Goal: Task Accomplishment & Management: Use online tool/utility

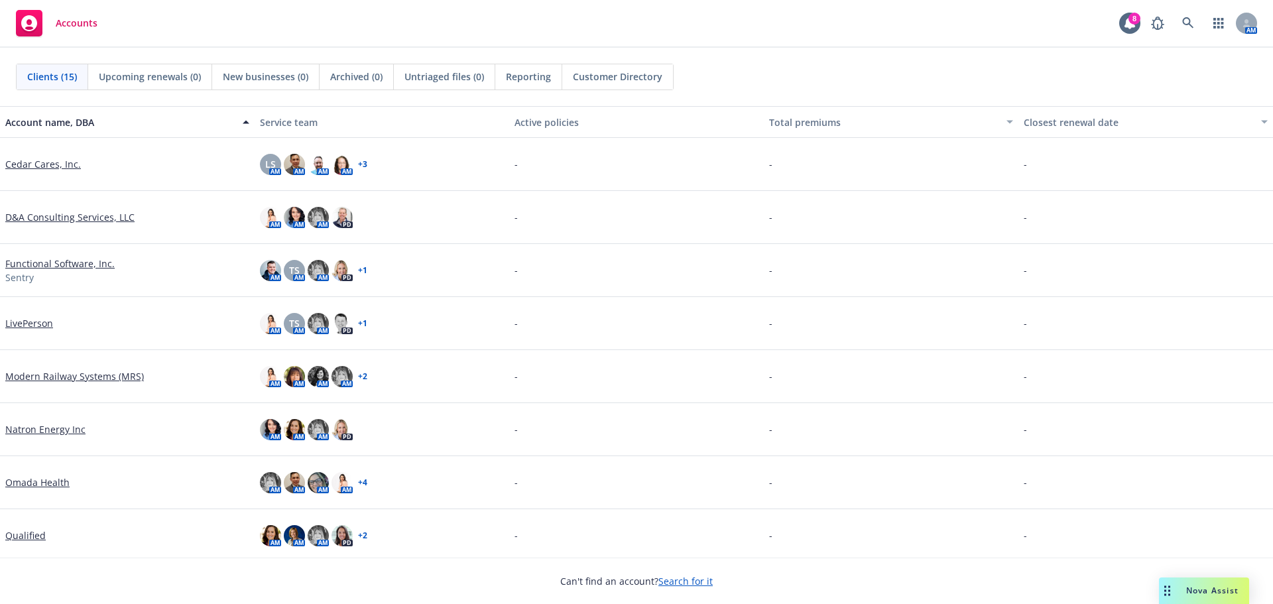
drag, startPoint x: 1164, startPoint y: 0, endPoint x: 681, endPoint y: 585, distance: 758.4
click at [681, 585] on link "Search for it" at bounding box center [685, 581] width 54 height 13
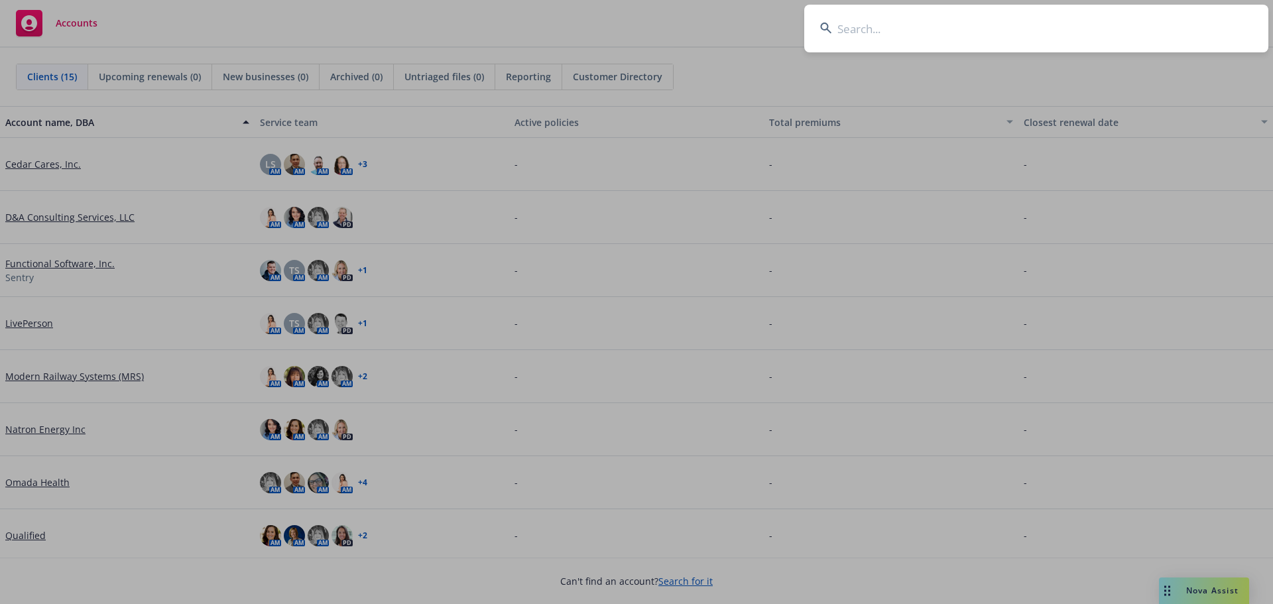
click at [844, 29] on input at bounding box center [1036, 29] width 464 height 48
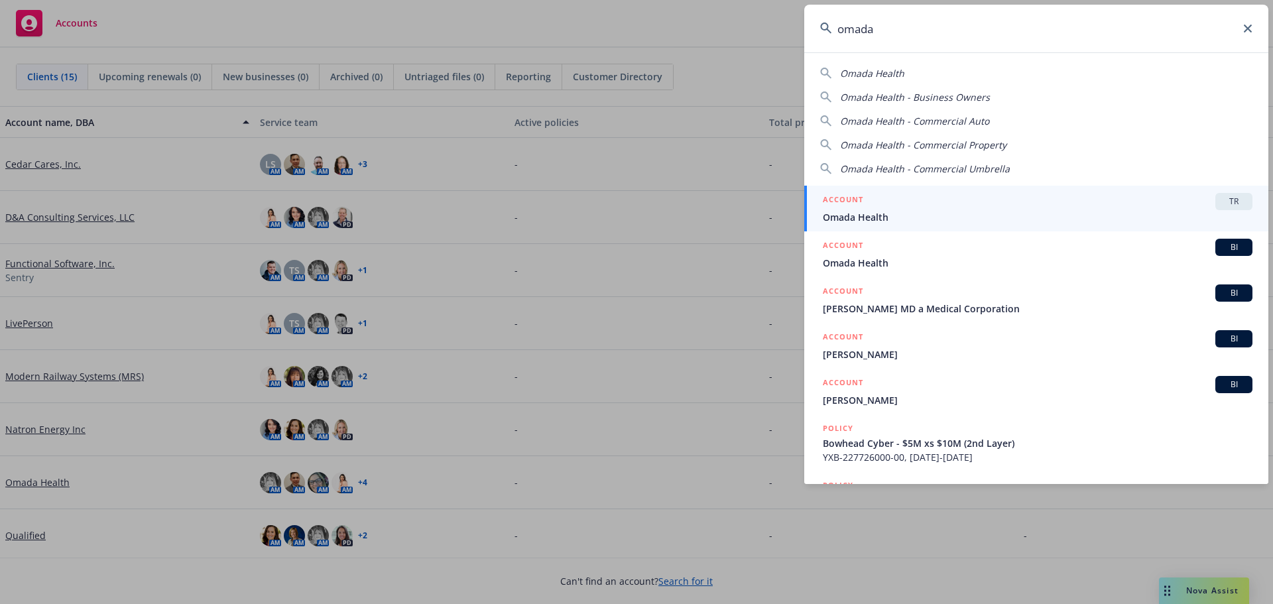
type input "omada"
click at [835, 222] on span "Omada Health" at bounding box center [1037, 217] width 429 height 14
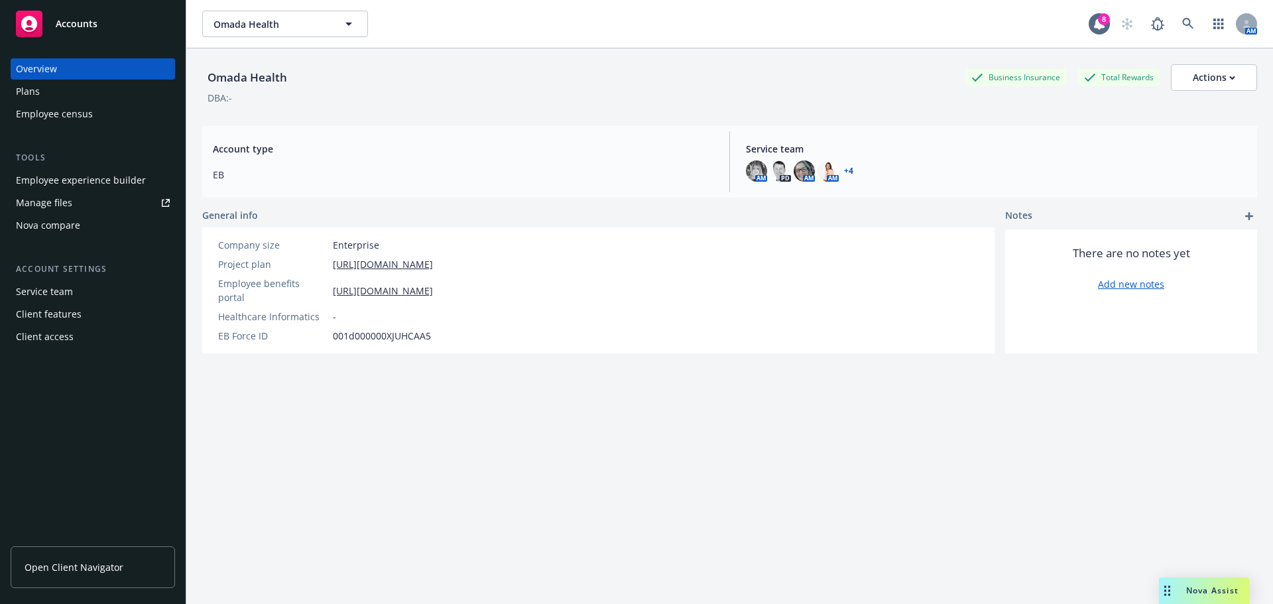
click at [41, 198] on div "Manage files" at bounding box center [44, 202] width 56 height 21
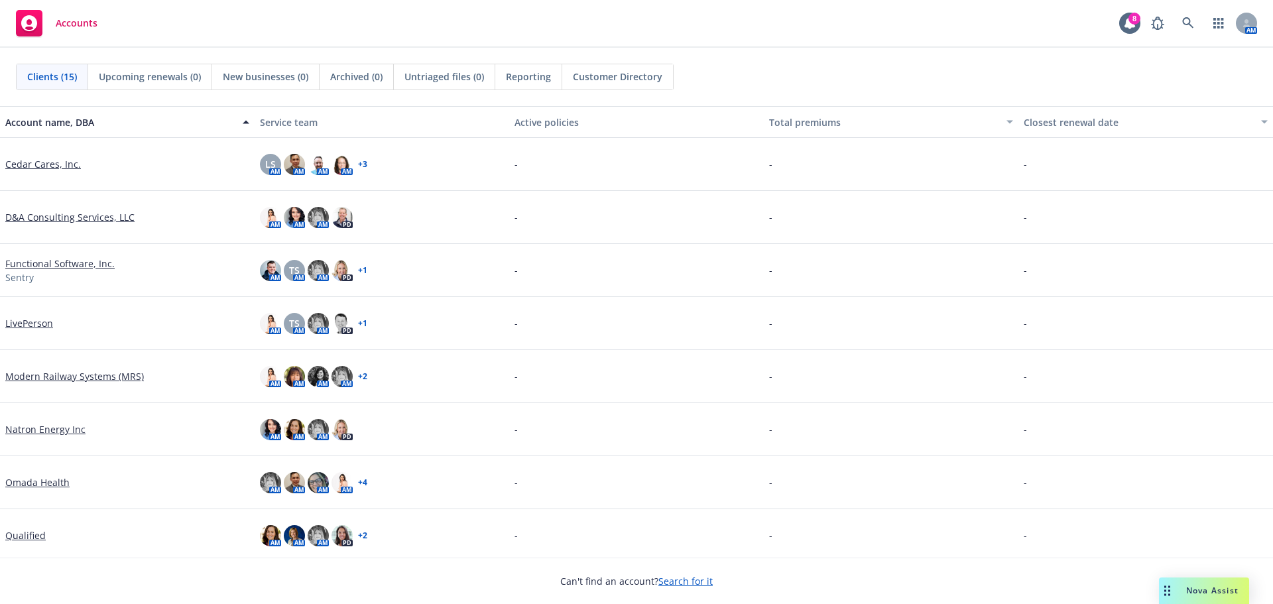
click at [675, 580] on link "Search for it" at bounding box center [685, 581] width 54 height 13
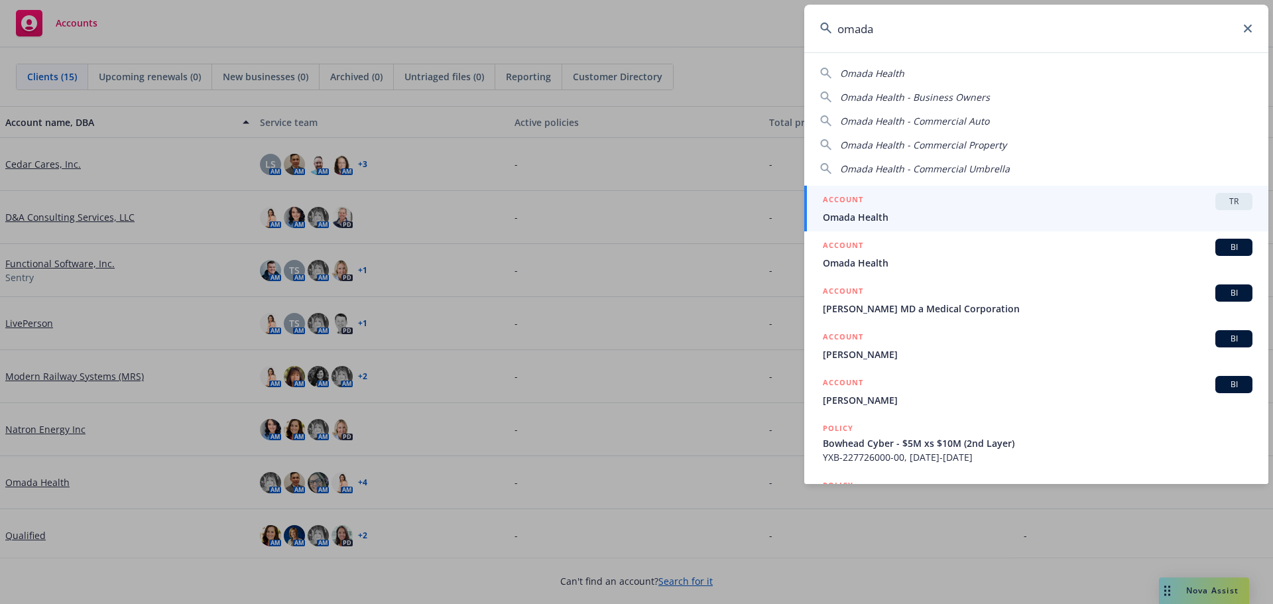
type input "omada"
click at [861, 219] on span "Omada Health" at bounding box center [1037, 217] width 429 height 14
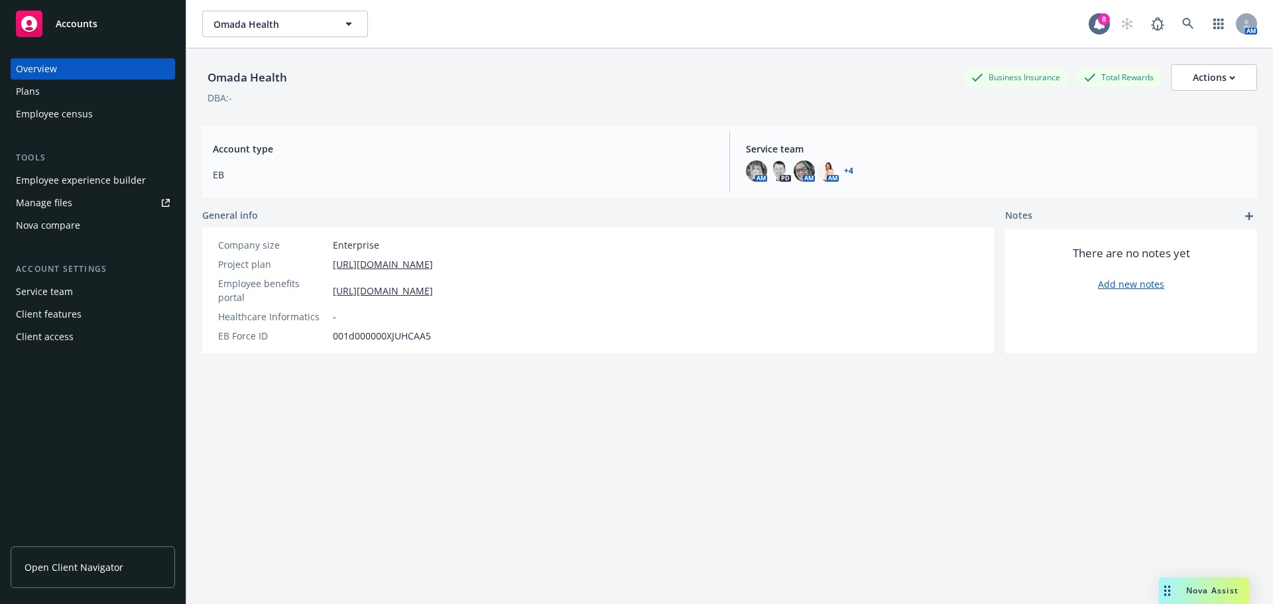
click at [50, 205] on div "Manage files" at bounding box center [44, 202] width 56 height 21
click at [64, 198] on div "Manage files" at bounding box center [44, 202] width 56 height 21
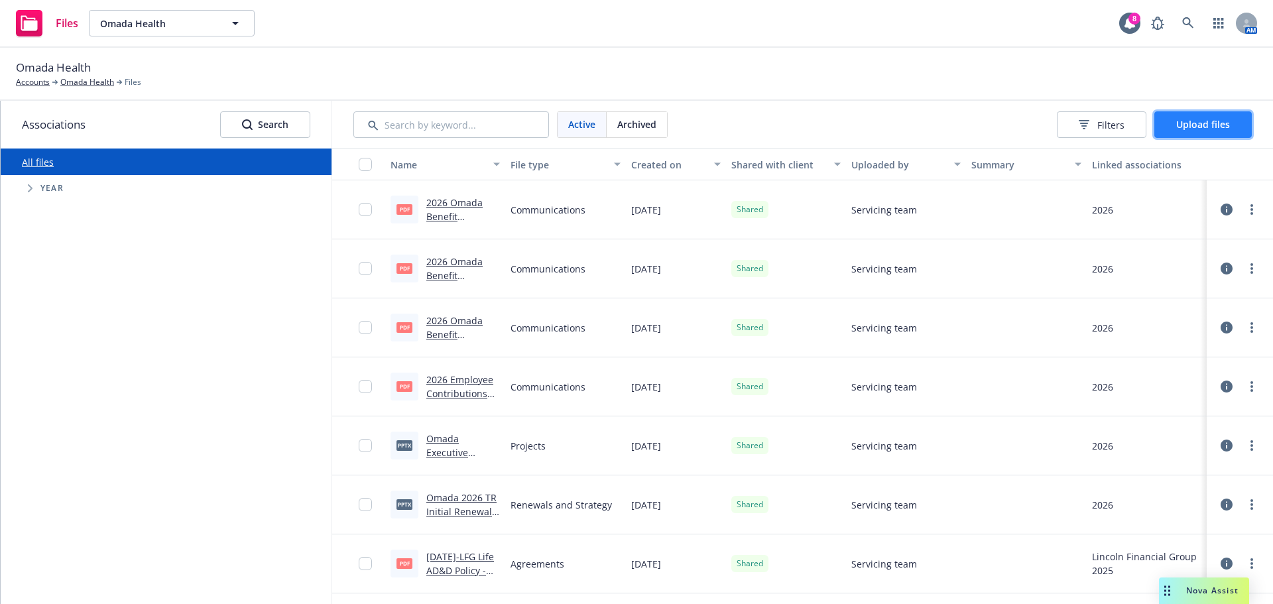
click at [1174, 127] on button "Upload files" at bounding box center [1202, 124] width 97 height 27
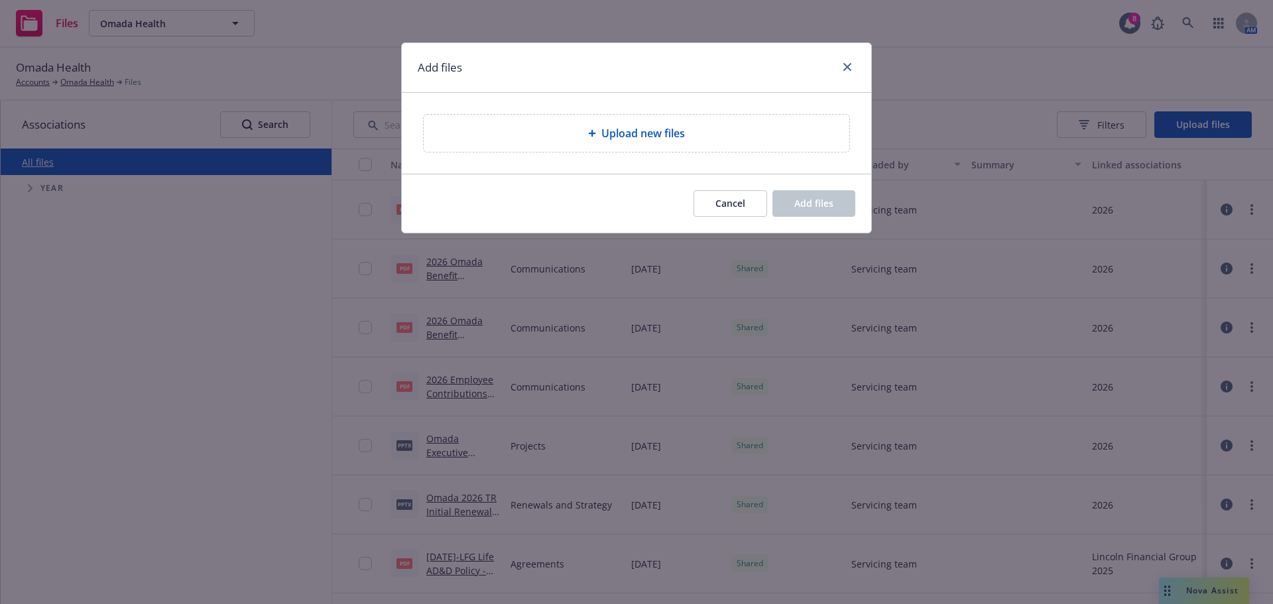
click at [563, 129] on div "Upload new files" at bounding box center [636, 133] width 404 height 16
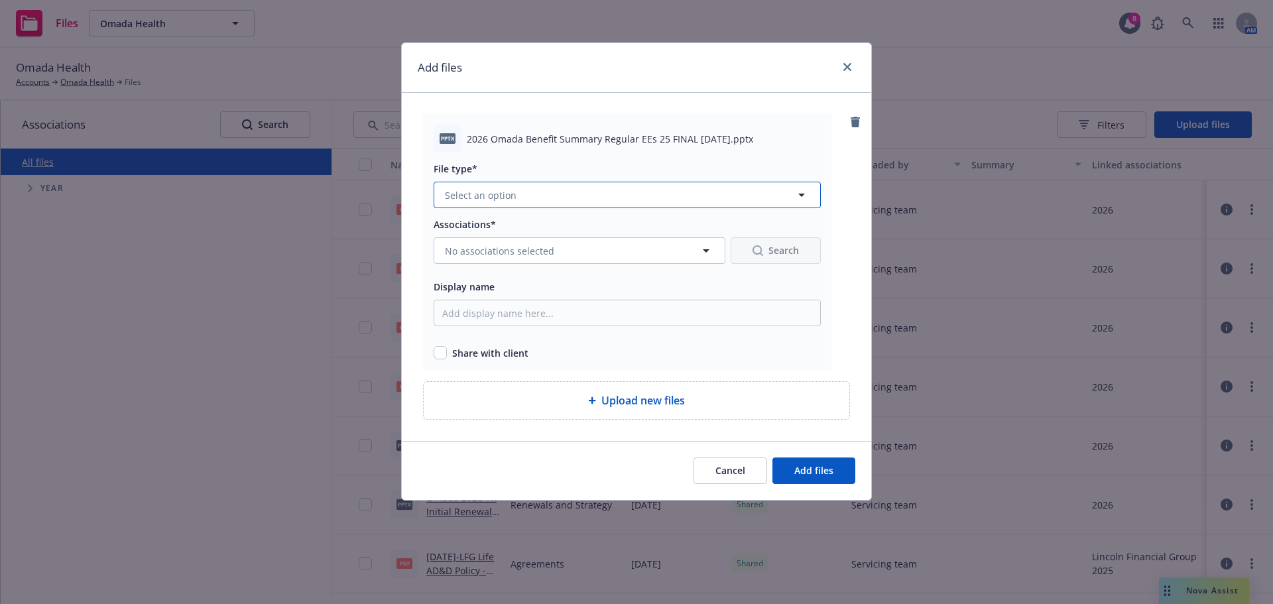
click at [477, 190] on span "Select an option" at bounding box center [481, 195] width 72 height 14
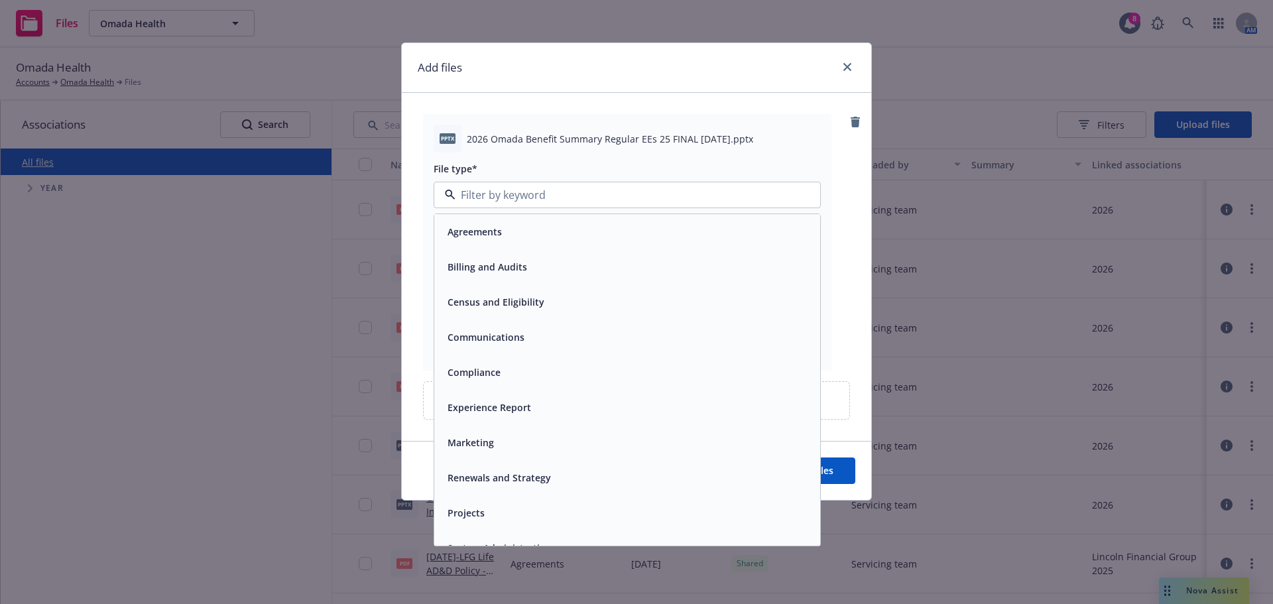
click at [464, 335] on span "Communications" at bounding box center [485, 337] width 77 height 14
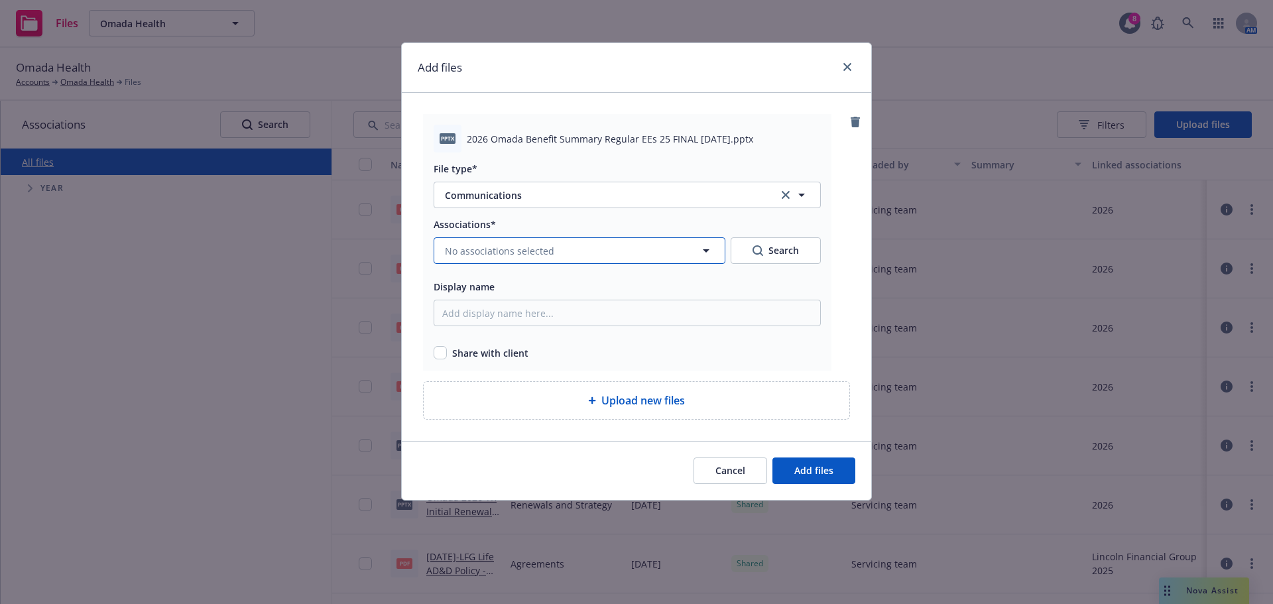
click at [476, 249] on span "No associations selected" at bounding box center [499, 251] width 109 height 14
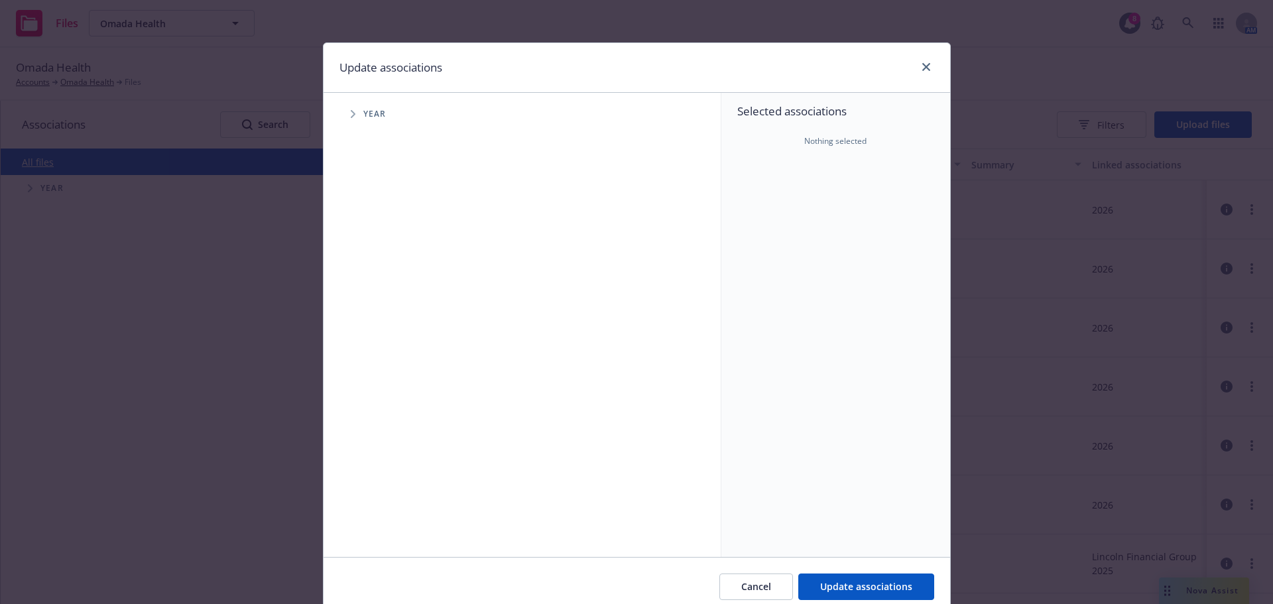
click at [351, 117] on icon "Tree Example" at bounding box center [353, 114] width 5 height 8
click at [385, 327] on input "Tree Example" at bounding box center [386, 325] width 13 height 13
checkbox input "true"
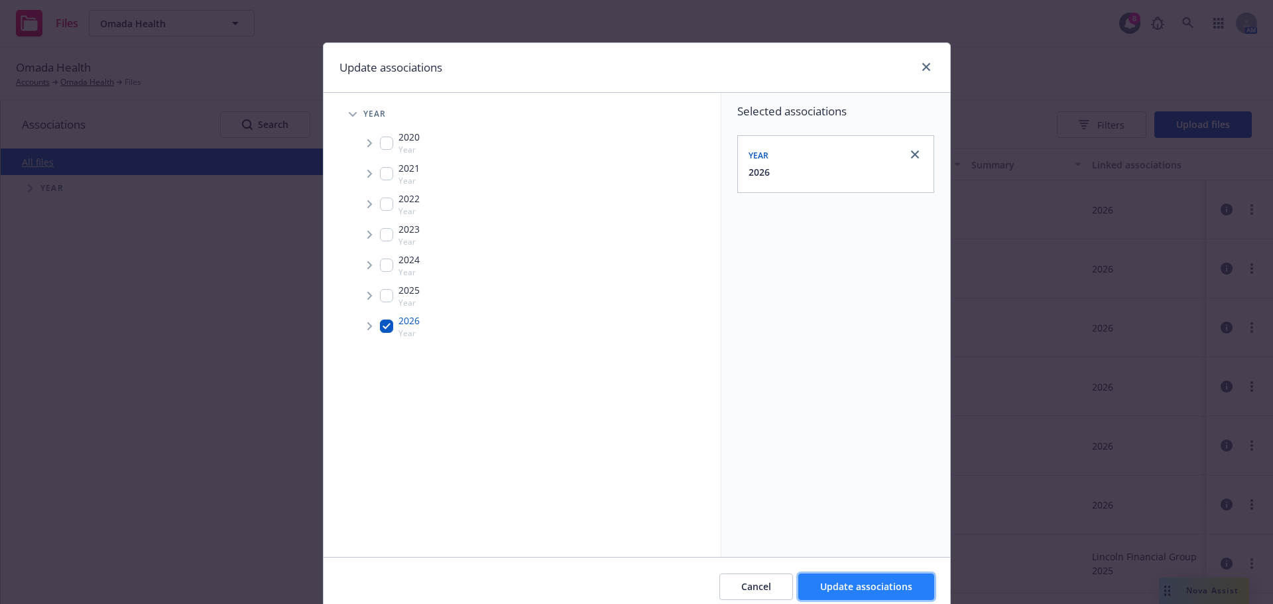
click at [814, 583] on button "Update associations" at bounding box center [866, 586] width 136 height 27
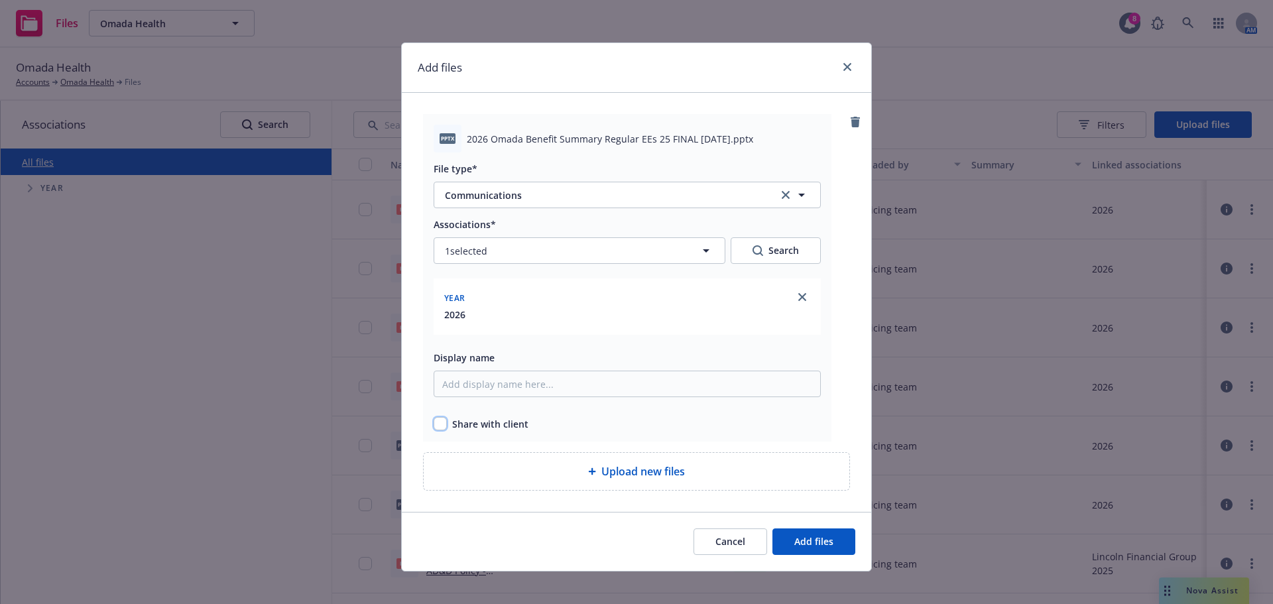
click at [434, 427] on input "checkbox" at bounding box center [439, 423] width 13 height 13
checkbox input "true"
click at [783, 534] on button "Add files" at bounding box center [813, 541] width 83 height 27
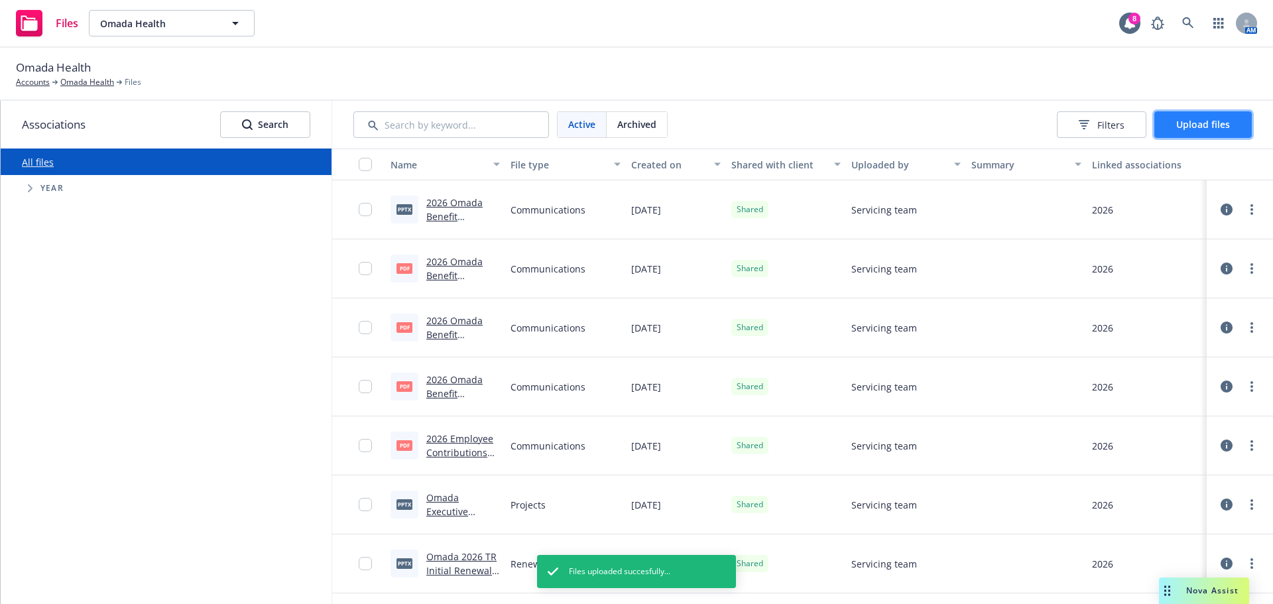
click at [1183, 119] on span "Upload files" at bounding box center [1203, 124] width 54 height 13
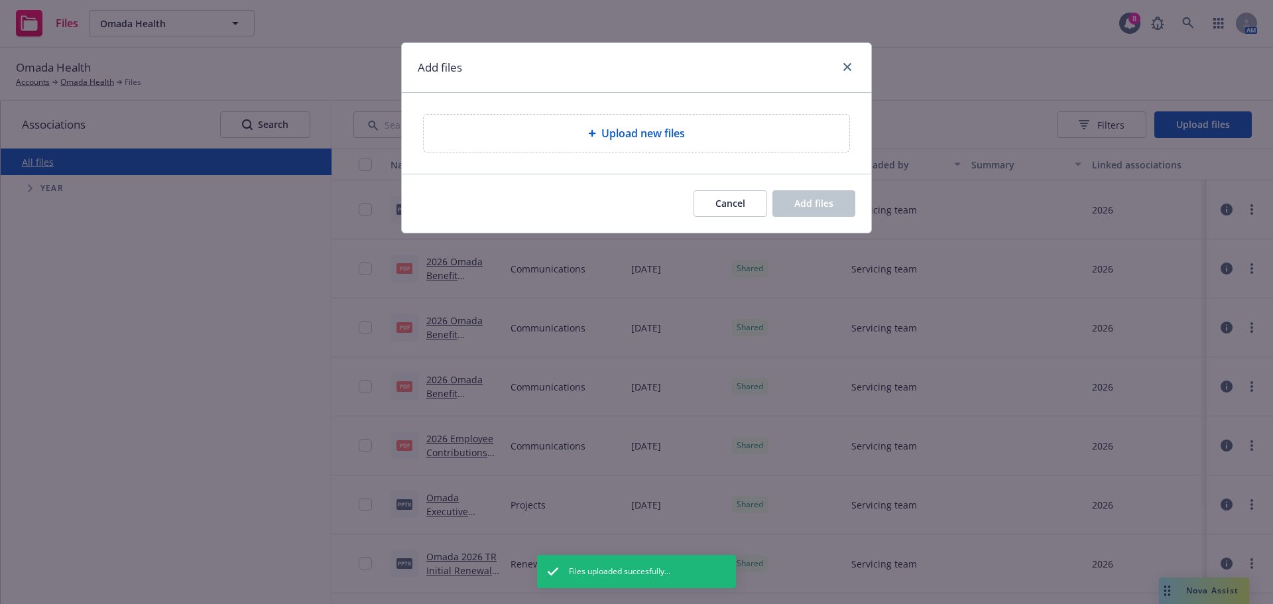
click at [575, 133] on div "Upload new files" at bounding box center [636, 133] width 404 height 16
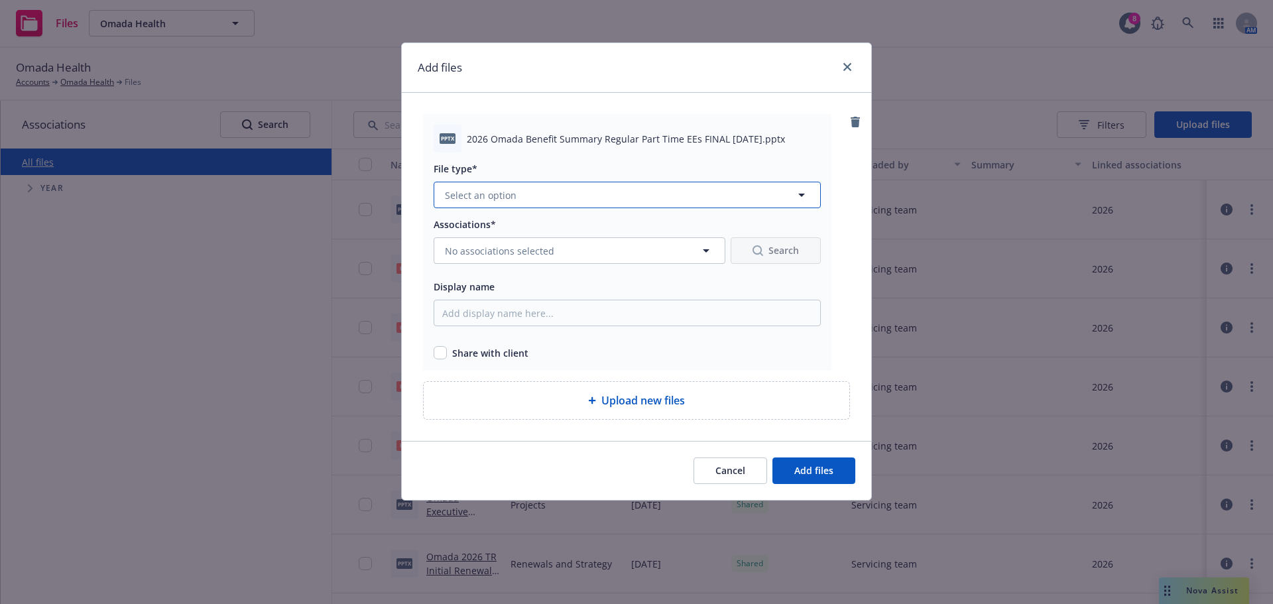
click at [455, 194] on span "Select an option" at bounding box center [481, 195] width 72 height 14
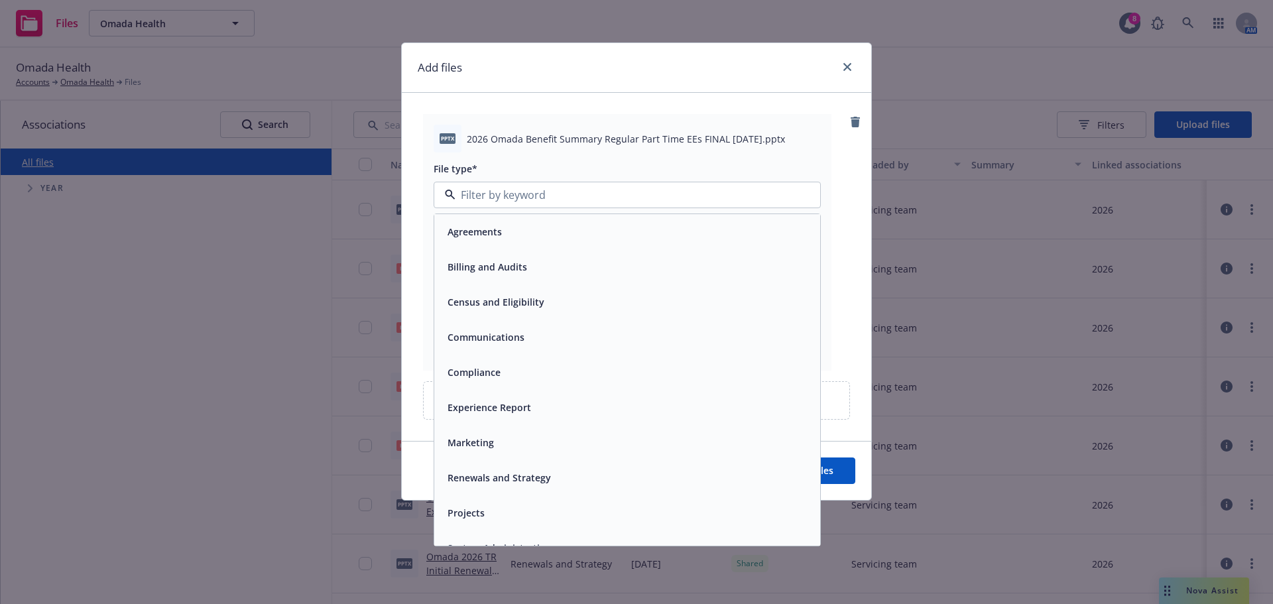
click at [460, 329] on div "Communications" at bounding box center [484, 336] width 85 height 19
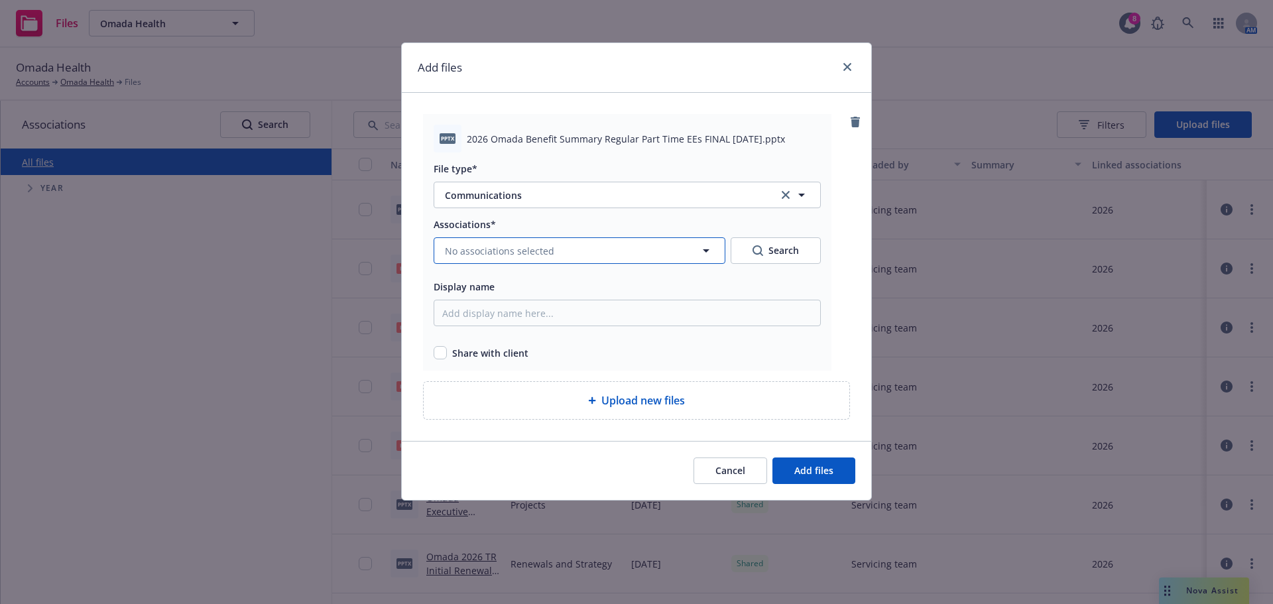
click at [472, 250] on span "No associations selected" at bounding box center [499, 251] width 109 height 14
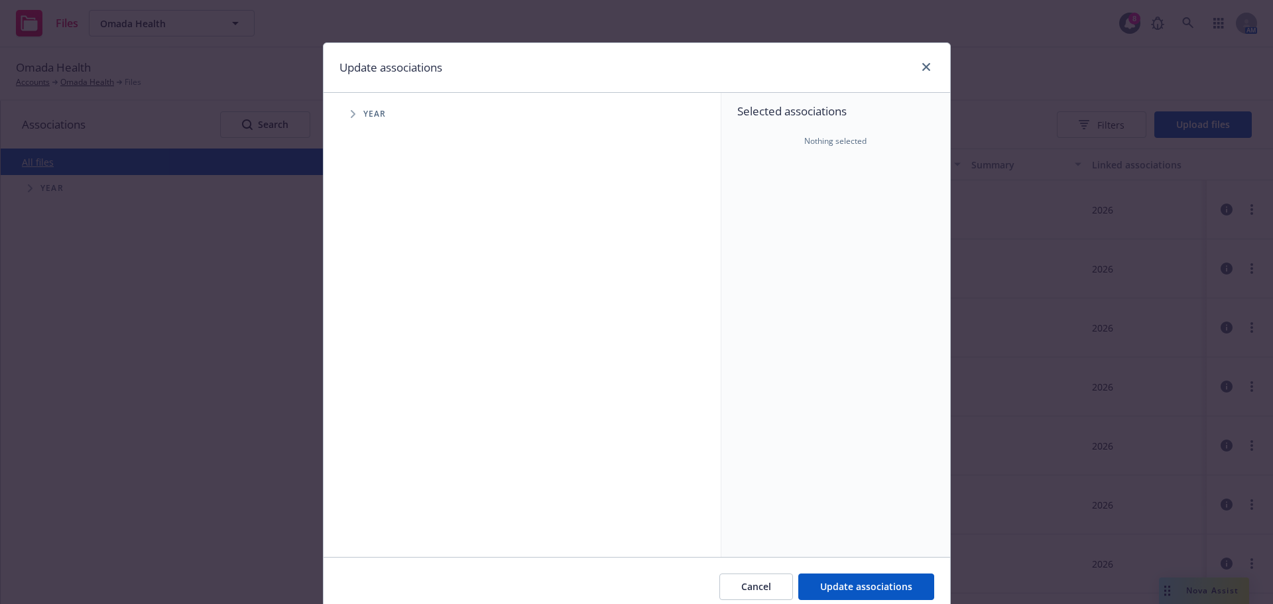
click at [351, 110] on icon "Tree Example" at bounding box center [353, 114] width 5 height 8
click at [381, 322] on input "Tree Example" at bounding box center [386, 325] width 13 height 13
checkbox input "true"
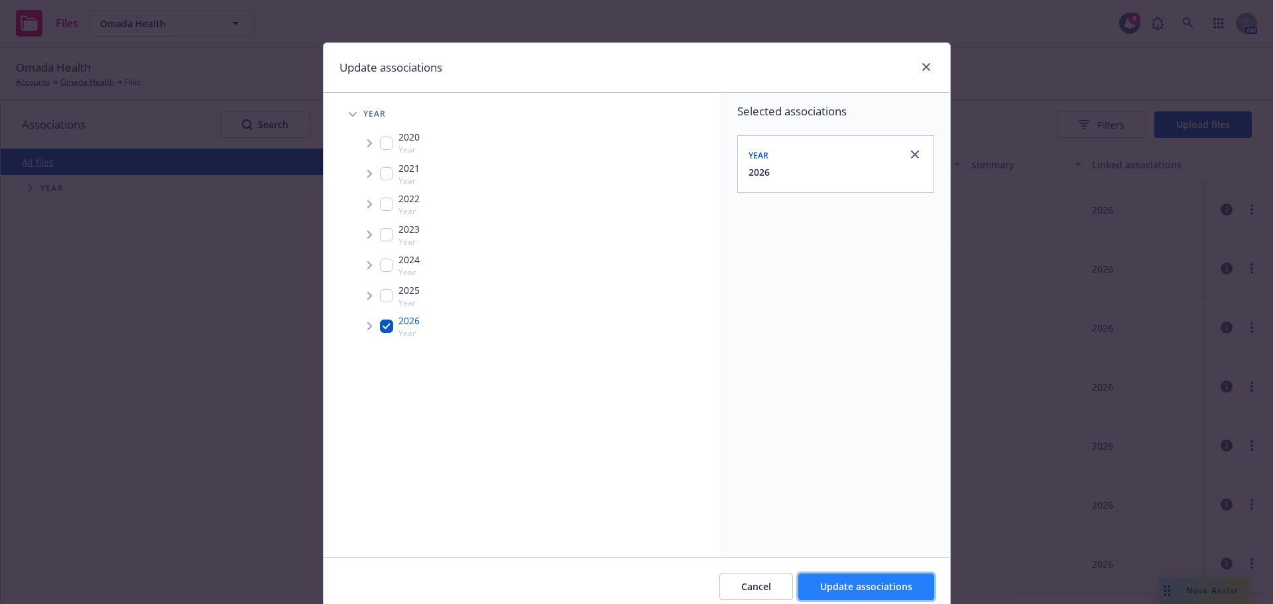
click at [824, 583] on span "Update associations" at bounding box center [866, 586] width 92 height 13
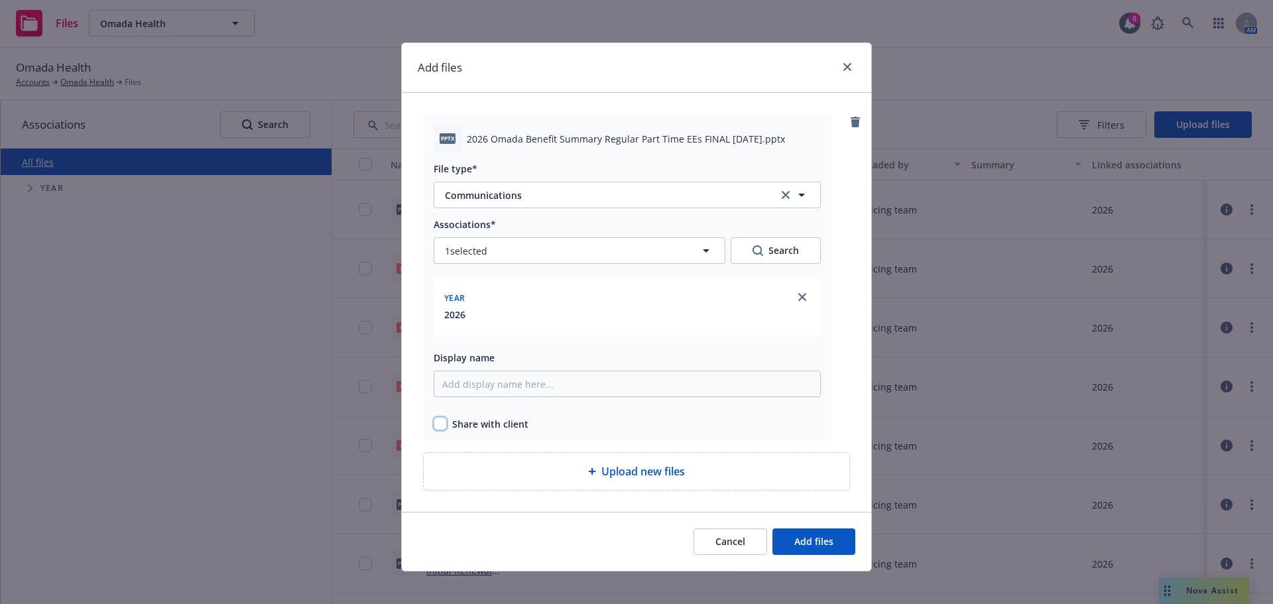
click at [435, 424] on input "checkbox" at bounding box center [439, 423] width 13 height 13
checkbox input "true"
click at [794, 540] on span "Add files" at bounding box center [813, 541] width 39 height 13
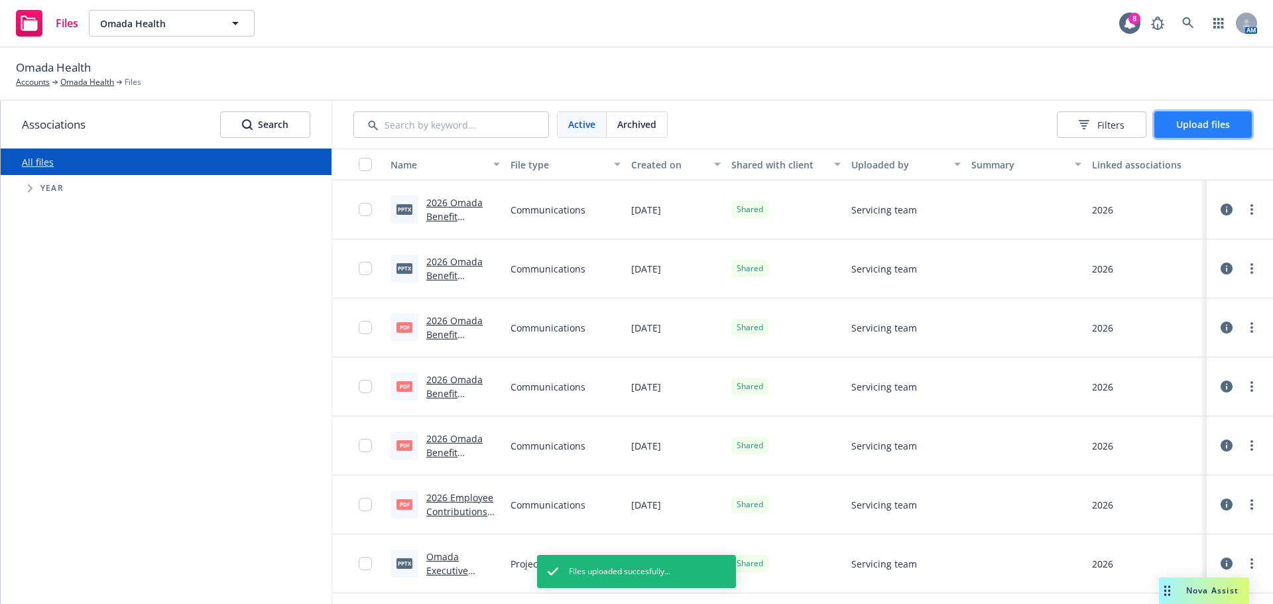
click at [1191, 114] on button "Upload files" at bounding box center [1202, 124] width 97 height 27
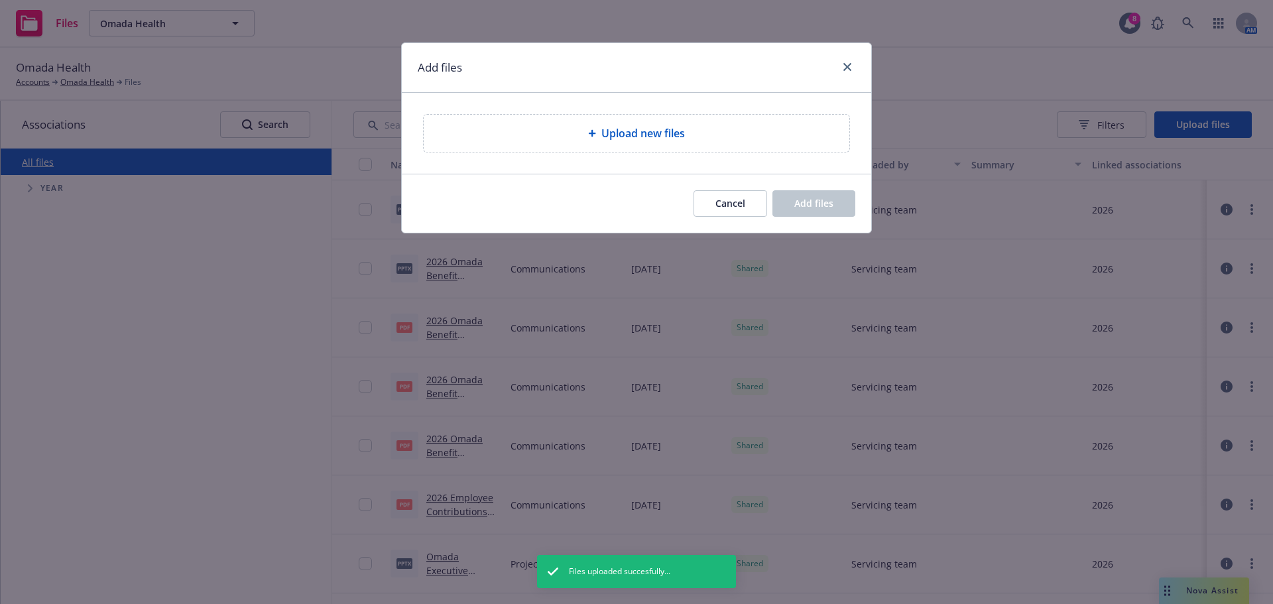
click at [641, 141] on span "Upload new files" at bounding box center [643, 133] width 84 height 16
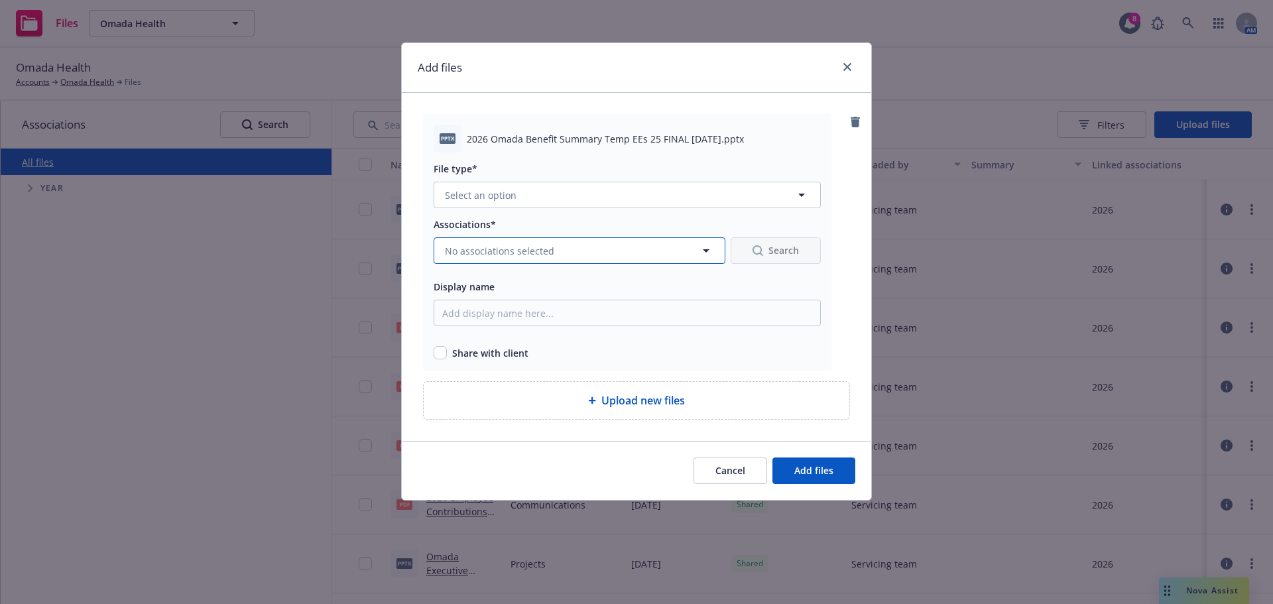
click at [528, 248] on span "No associations selected" at bounding box center [499, 251] width 109 height 14
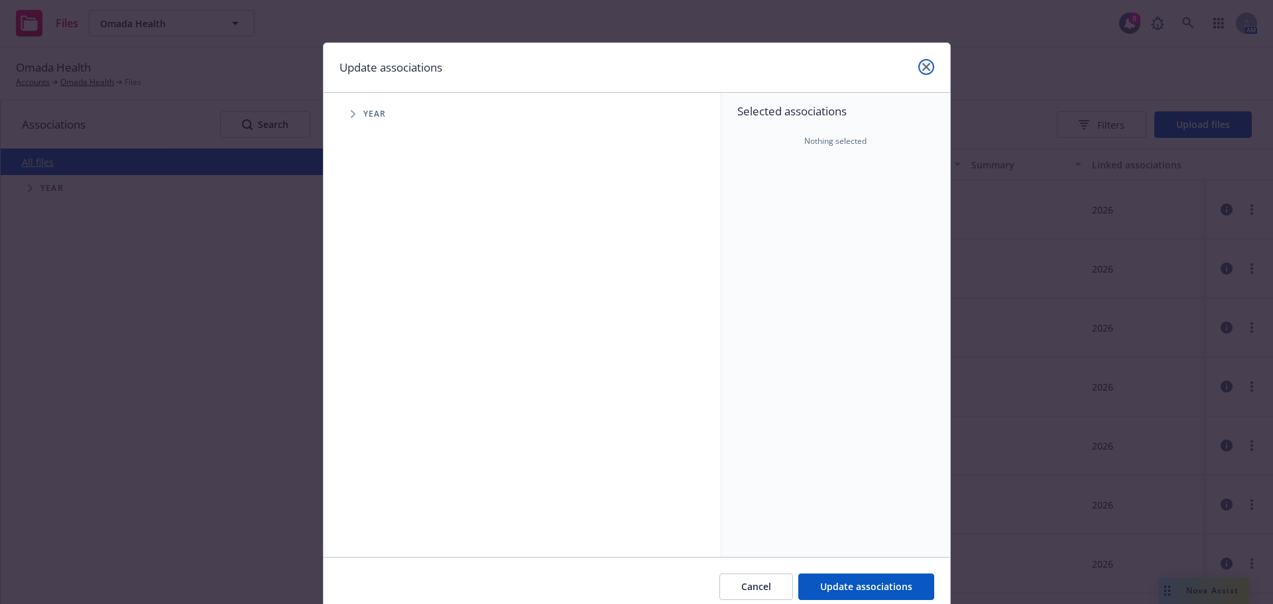
click at [922, 67] on icon "close" at bounding box center [926, 67] width 8 height 8
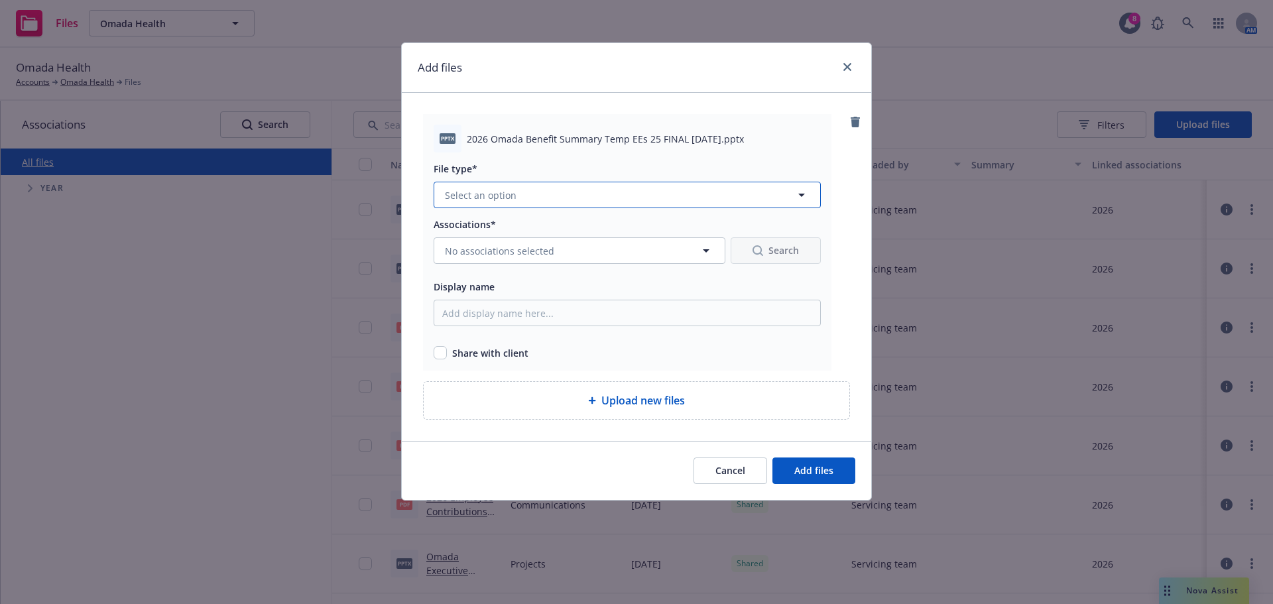
click at [545, 186] on button "Select an option" at bounding box center [626, 195] width 387 height 27
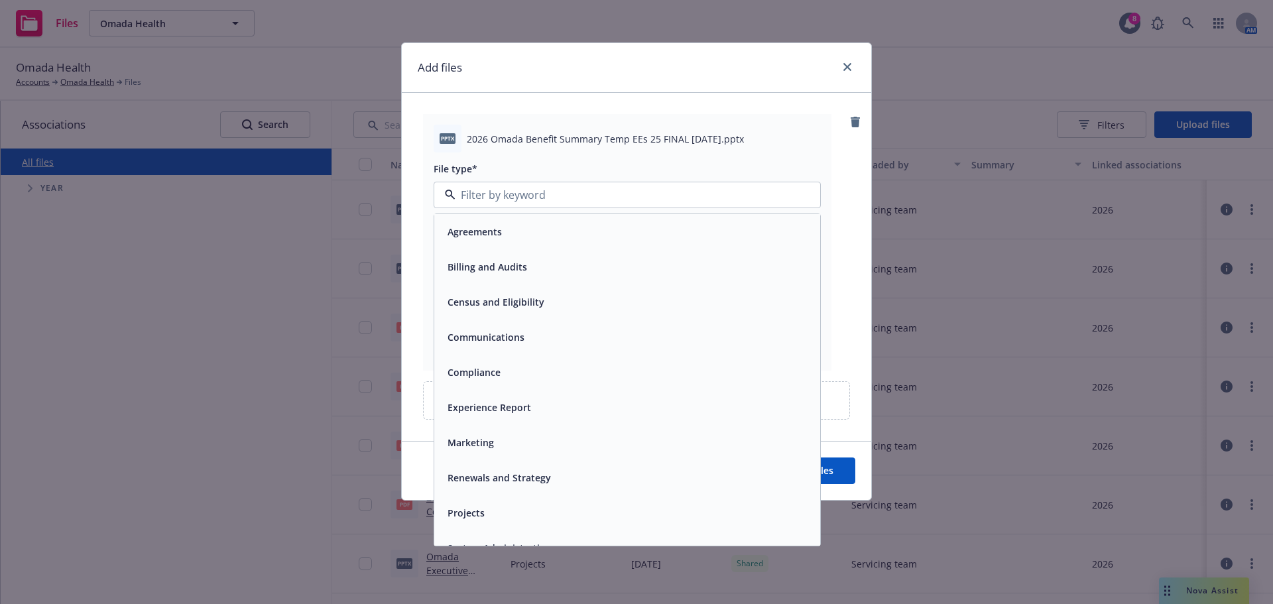
click at [477, 333] on span "Communications" at bounding box center [485, 337] width 77 height 14
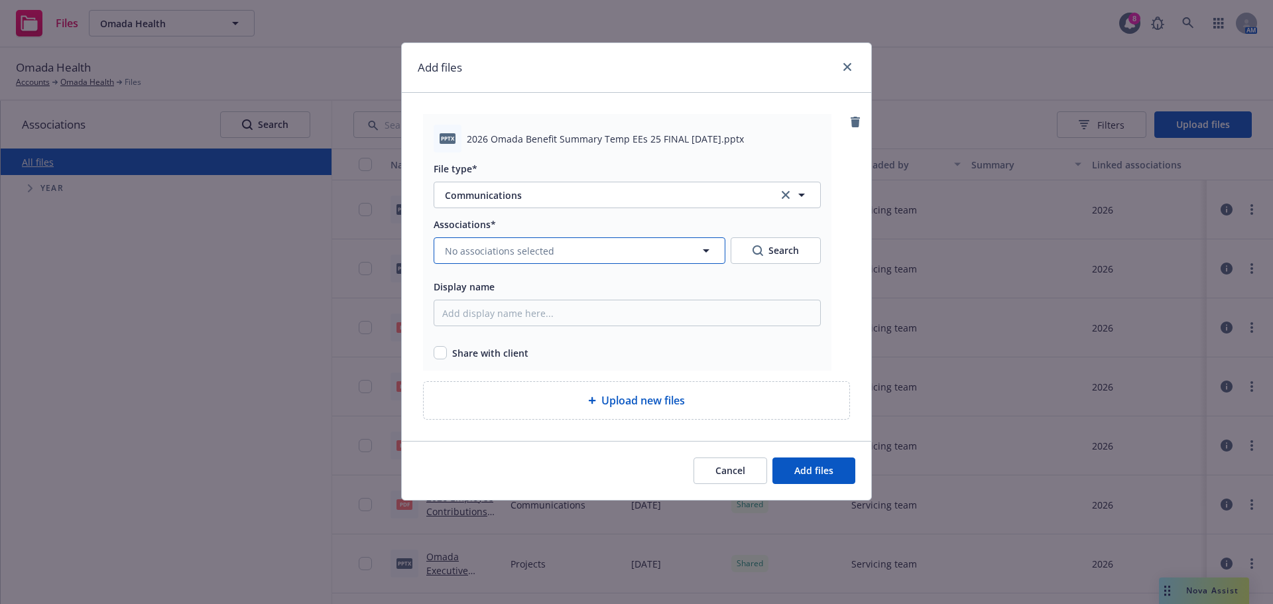
click at [494, 250] on span "No associations selected" at bounding box center [499, 251] width 109 height 14
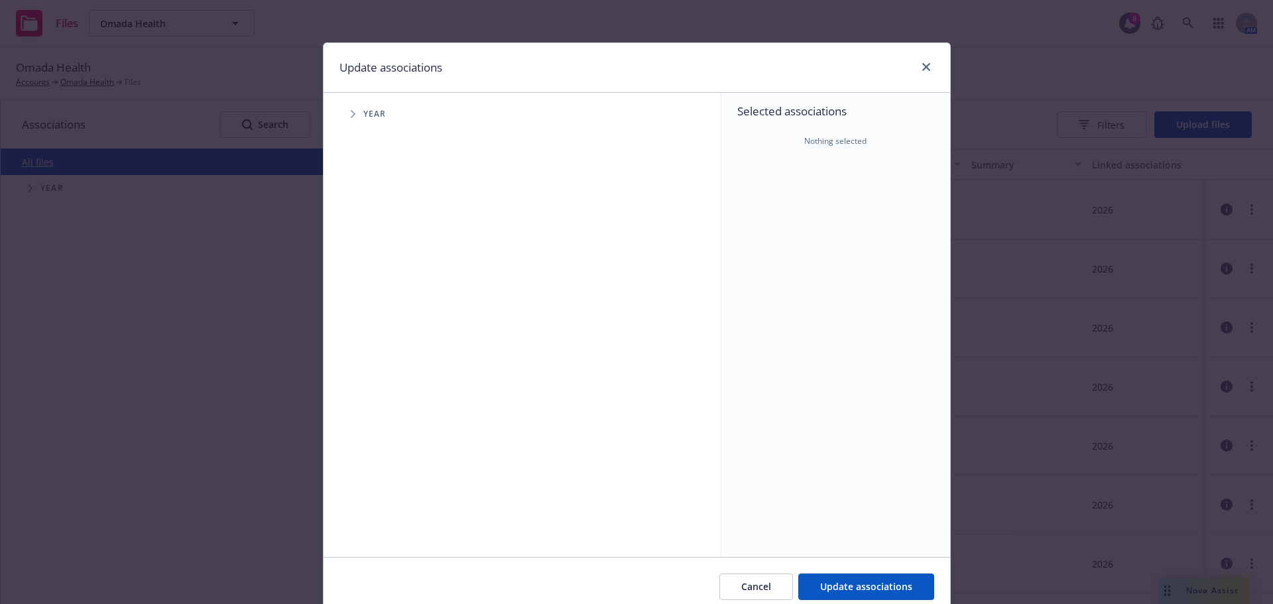
click at [344, 112] on span "Tree Example" at bounding box center [352, 113] width 21 height 21
click at [385, 327] on input "Tree Example" at bounding box center [386, 325] width 13 height 13
checkbox input "true"
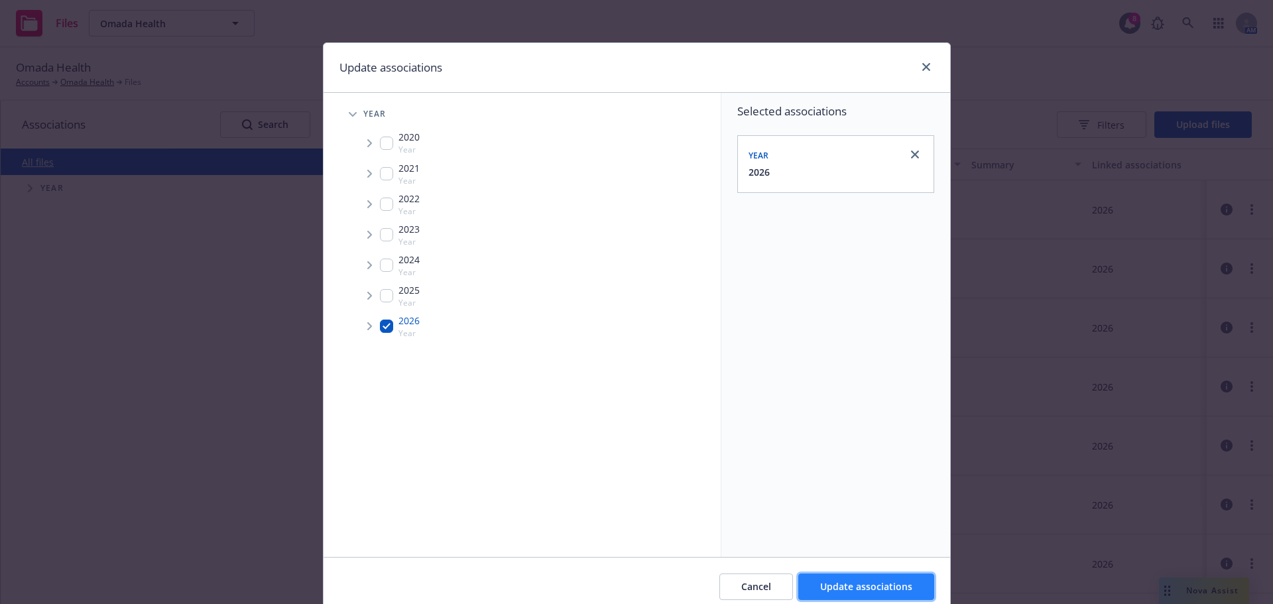
click at [822, 579] on button "Update associations" at bounding box center [866, 586] width 136 height 27
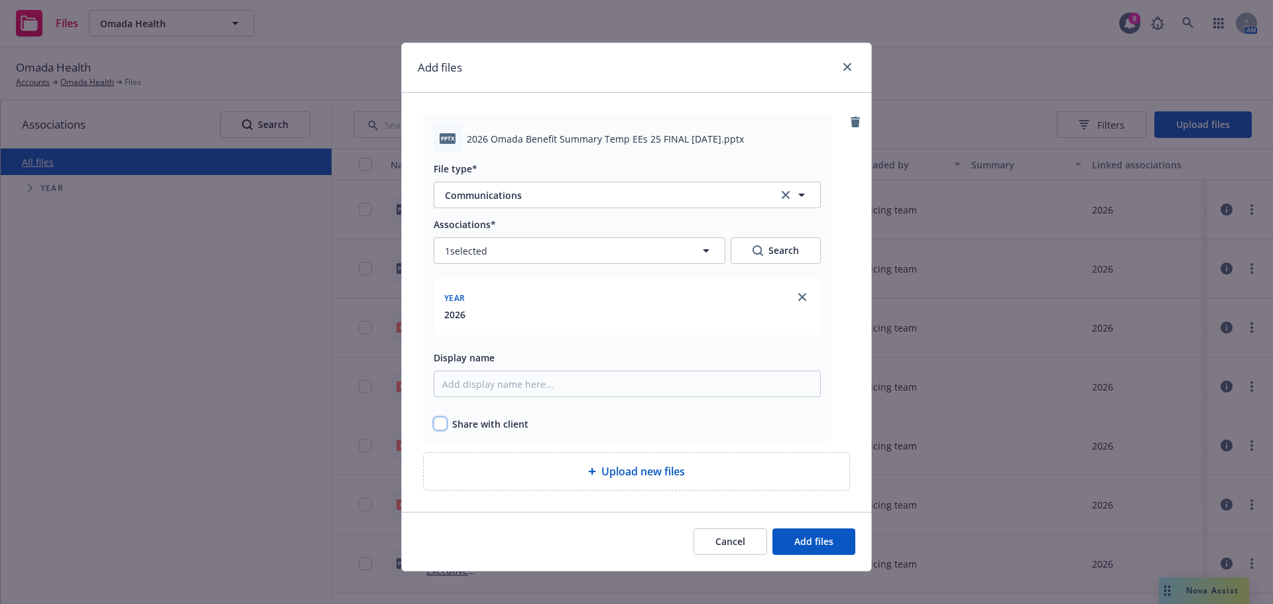
click at [434, 427] on input "checkbox" at bounding box center [439, 423] width 13 height 13
checkbox input "true"
click at [797, 536] on span "Add files" at bounding box center [813, 541] width 39 height 13
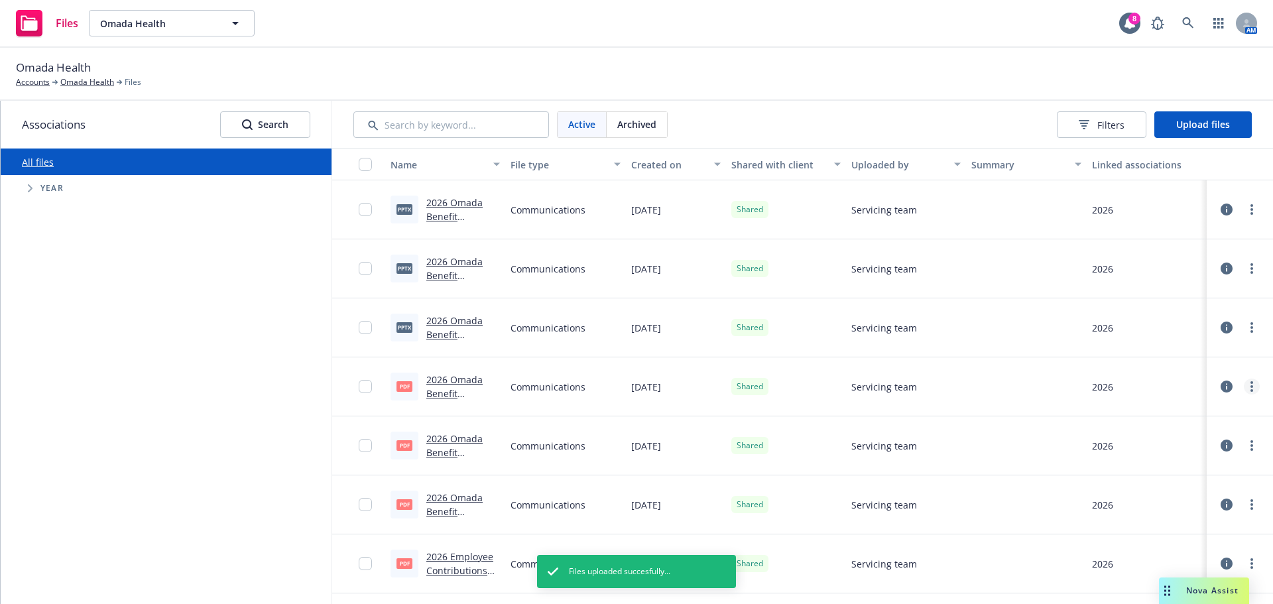
click at [1243, 390] on link "more" at bounding box center [1251, 386] width 16 height 16
click at [1250, 390] on circle "more" at bounding box center [1251, 390] width 3 height 3
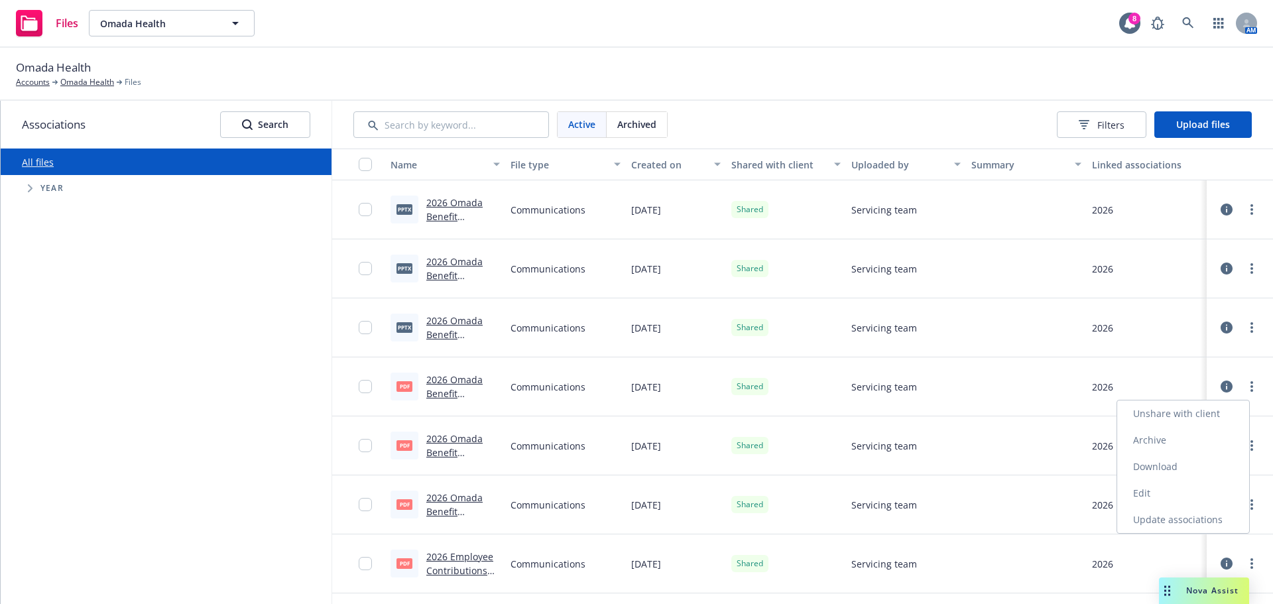
click at [1164, 438] on link "Archive" at bounding box center [1183, 440] width 132 height 27
click at [1250, 385] on circle "more" at bounding box center [1251, 386] width 3 height 3
click at [1159, 443] on link "Archive" at bounding box center [1183, 440] width 132 height 27
click at [1243, 390] on link "more" at bounding box center [1251, 386] width 16 height 16
click at [1136, 437] on link "Archive" at bounding box center [1183, 440] width 132 height 27
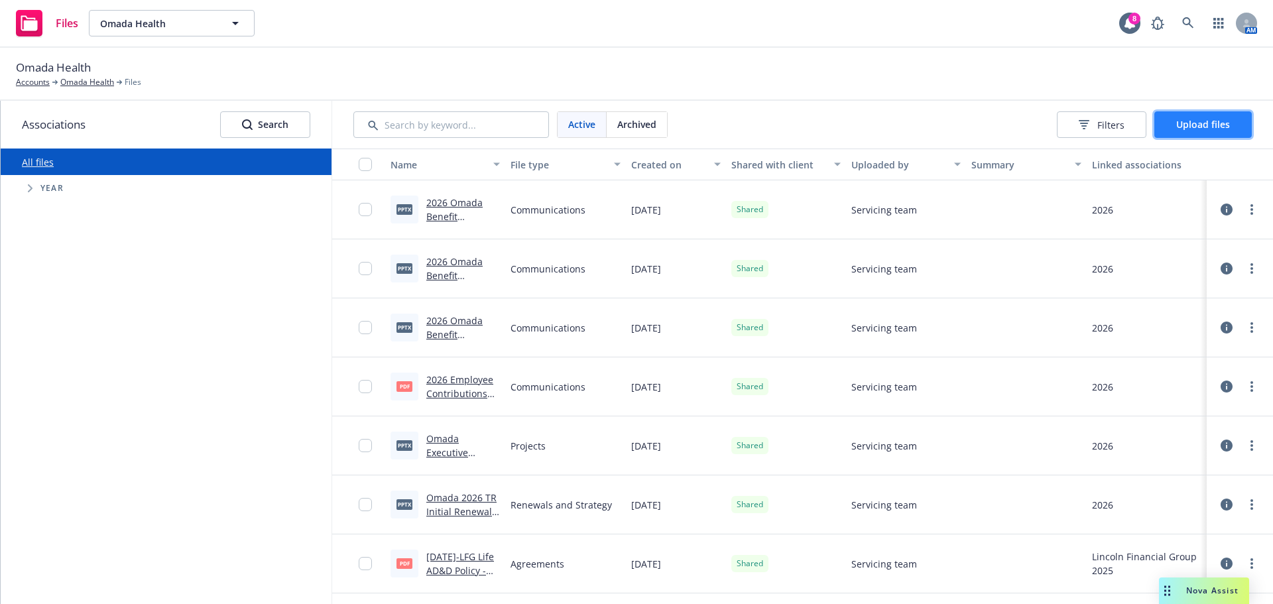
click at [1187, 122] on span "Upload files" at bounding box center [1203, 124] width 54 height 13
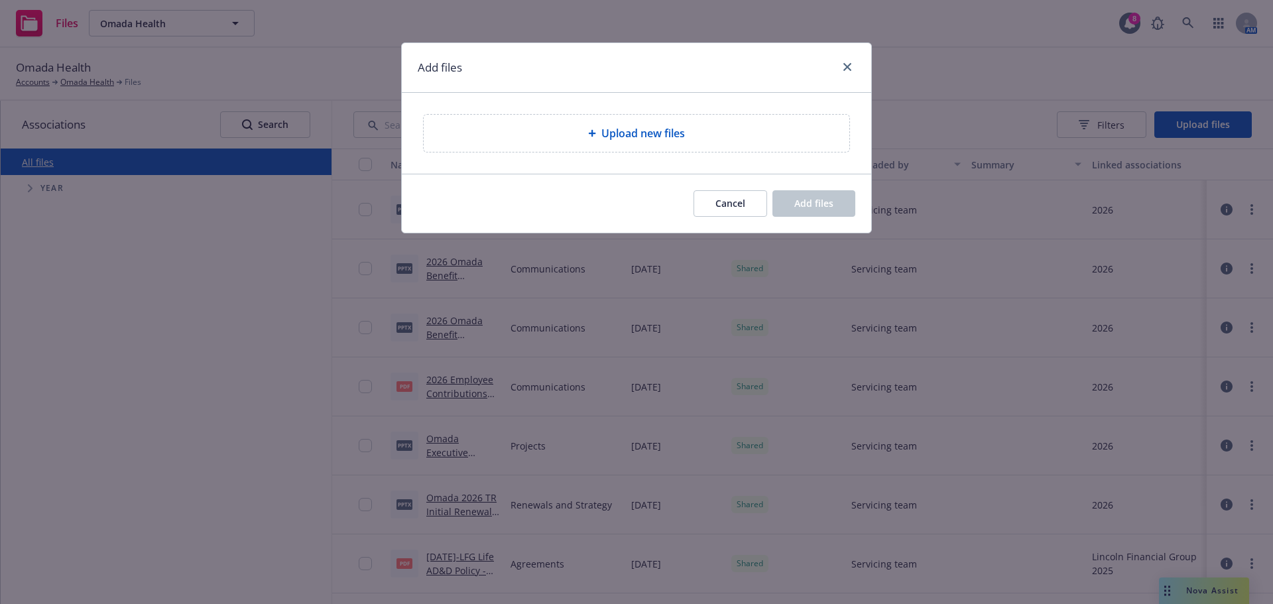
click at [661, 129] on span "Upload new files" at bounding box center [643, 133] width 84 height 16
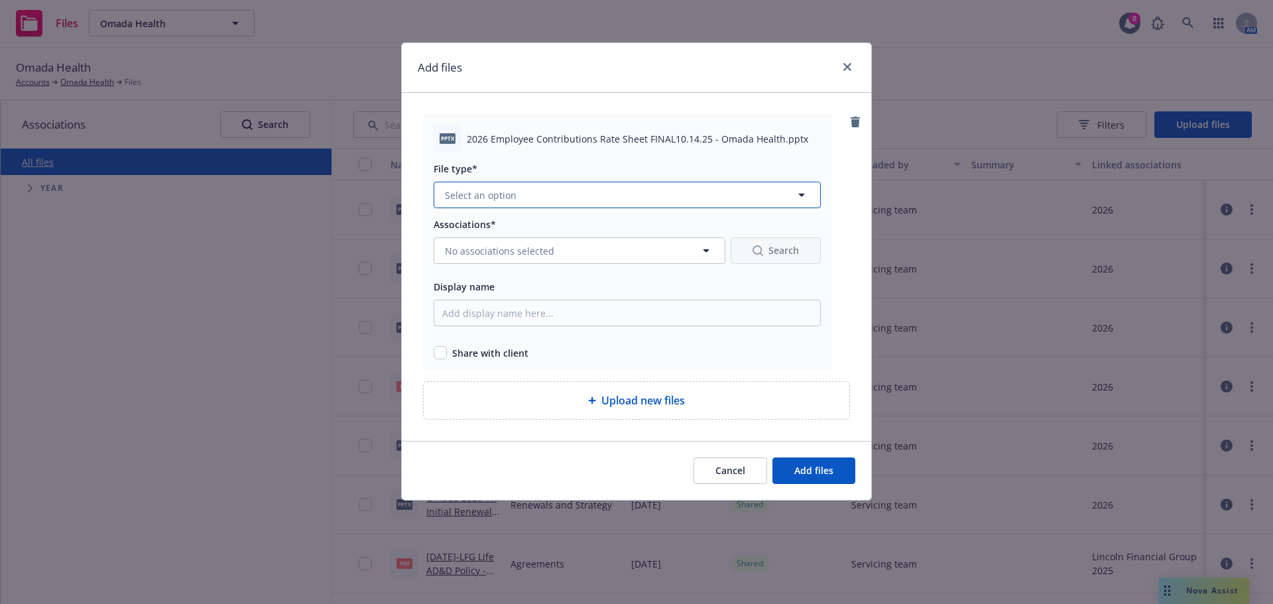
click at [511, 190] on span "Select an option" at bounding box center [481, 195] width 72 height 14
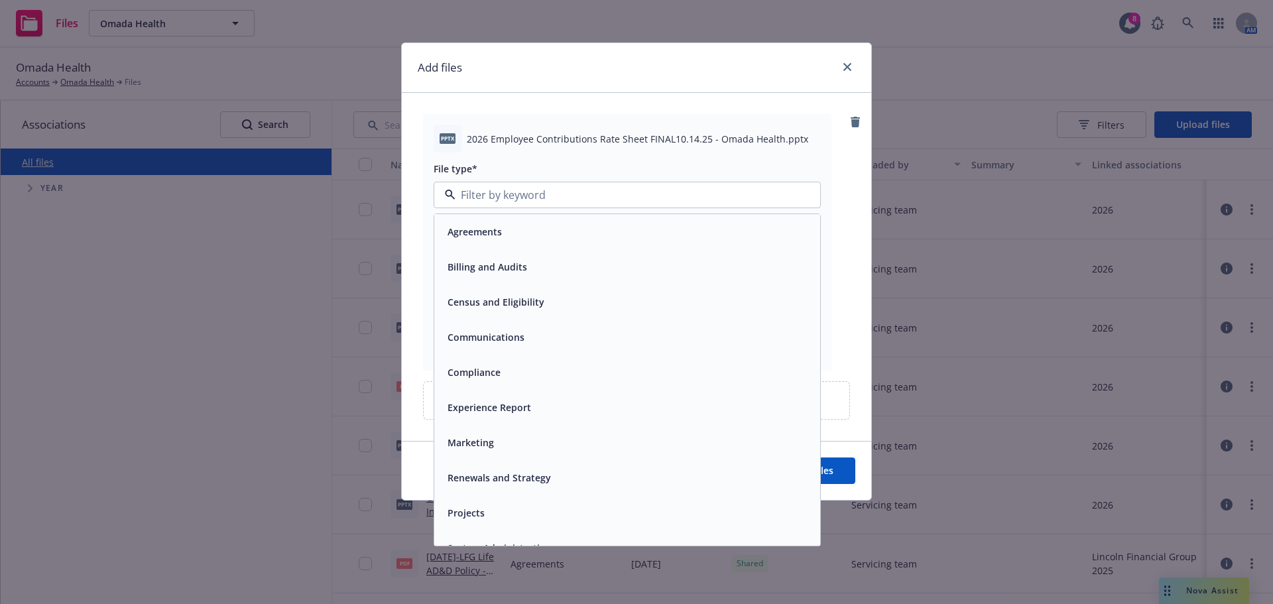
click at [496, 331] on span "Communications" at bounding box center [485, 337] width 77 height 14
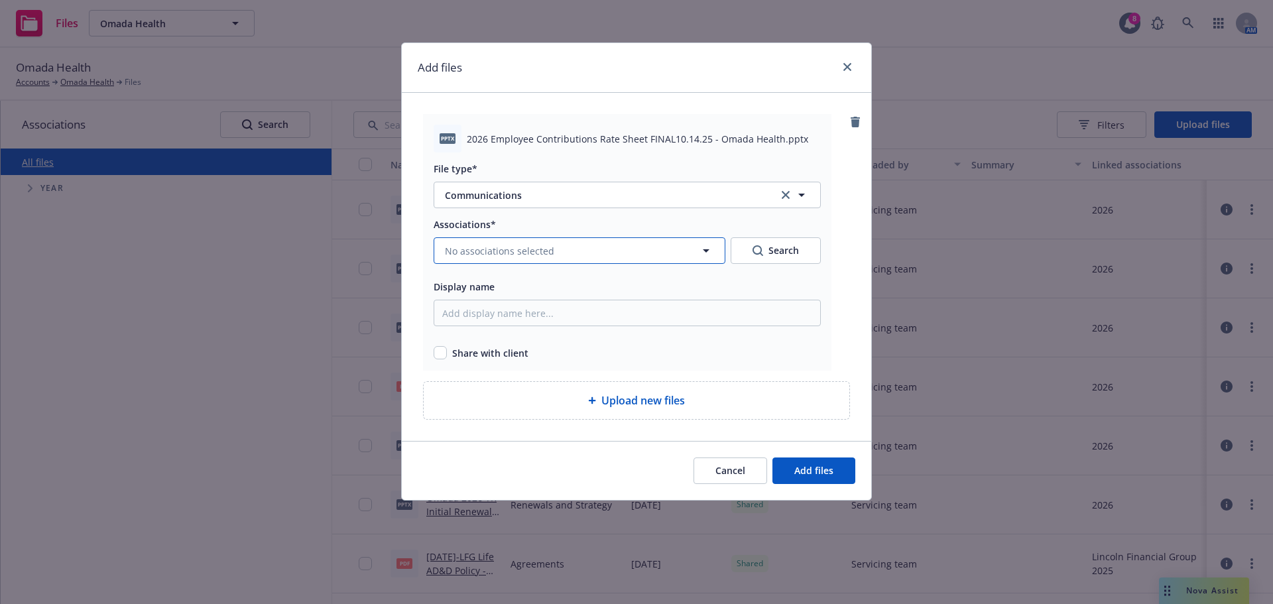
click at [532, 250] on span "No associations selected" at bounding box center [499, 251] width 109 height 14
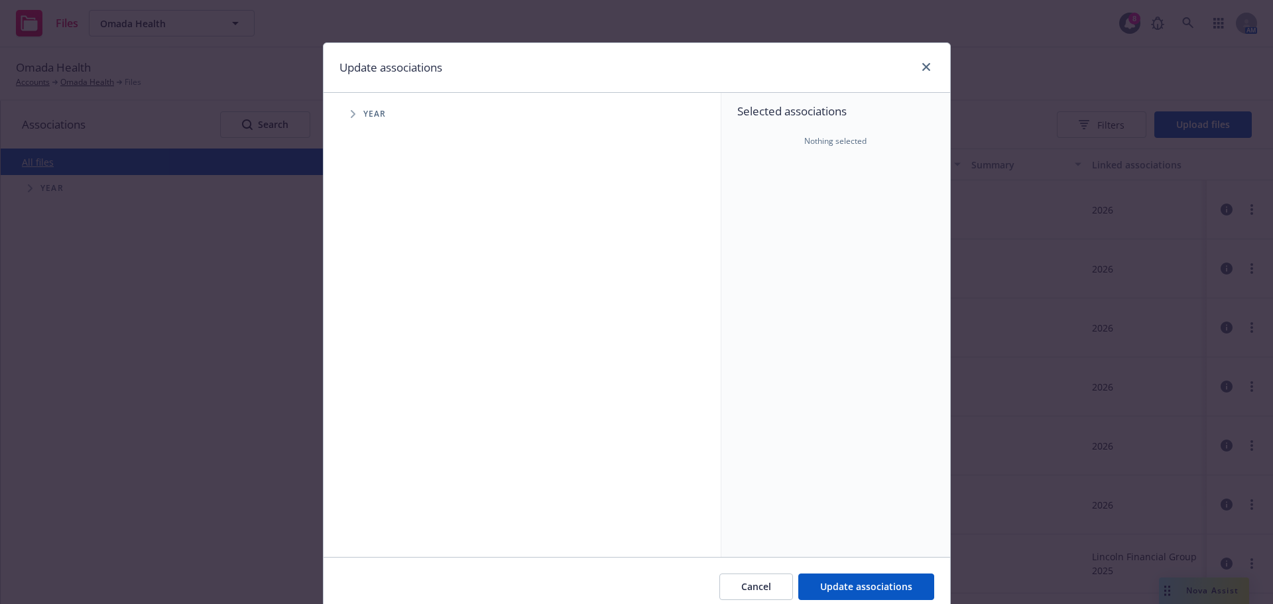
click at [351, 112] on icon "Tree Example" at bounding box center [353, 114] width 5 height 8
click at [380, 329] on input "Tree Example" at bounding box center [386, 325] width 13 height 13
checkbox input "true"
click at [823, 589] on span "Update associations" at bounding box center [866, 586] width 92 height 13
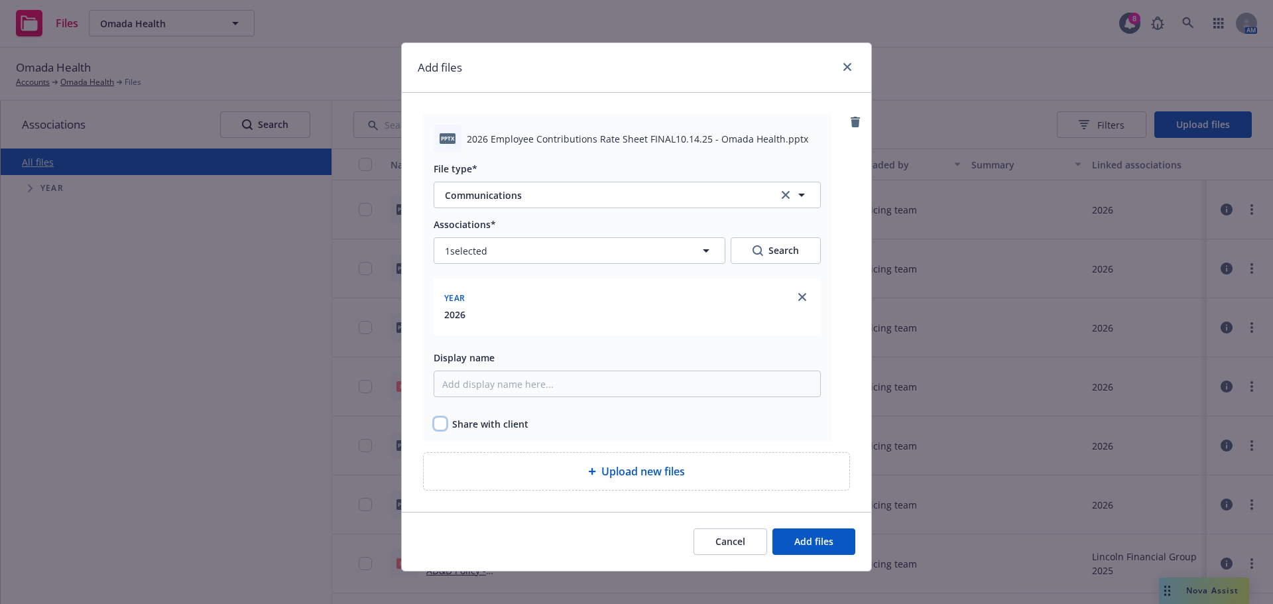
click at [435, 427] on input "checkbox" at bounding box center [439, 423] width 13 height 13
checkbox input "true"
click at [808, 545] on span "Add files" at bounding box center [813, 541] width 39 height 13
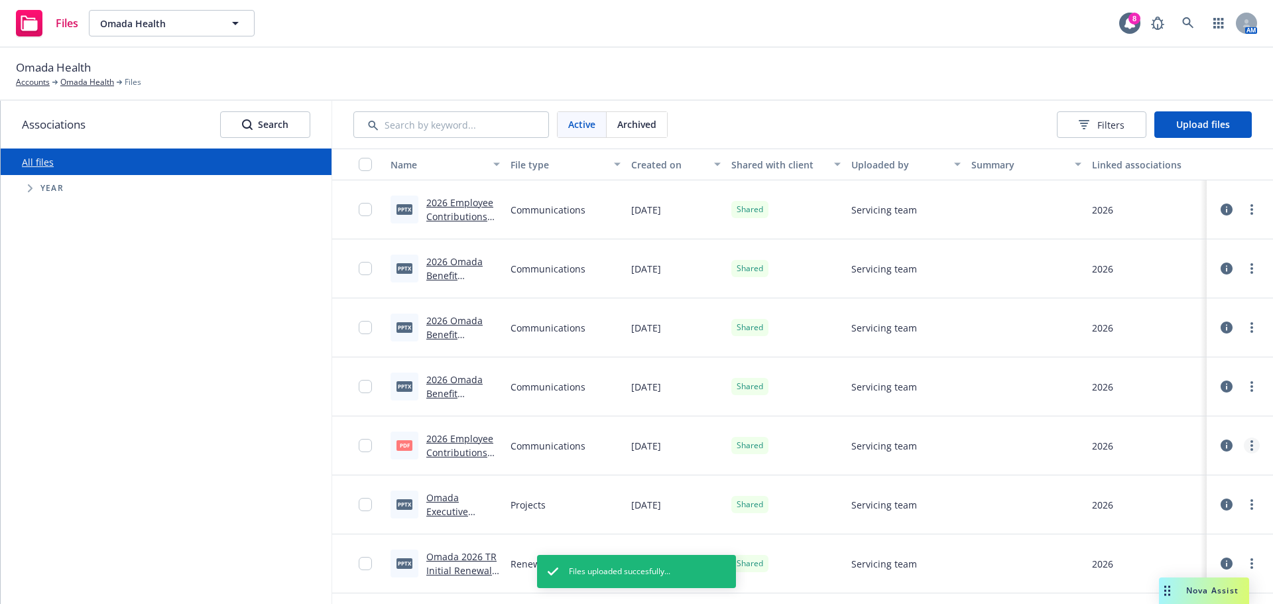
click at [1243, 449] on link "more" at bounding box center [1251, 445] width 16 height 16
click at [1158, 499] on link "Archive" at bounding box center [1183, 499] width 132 height 27
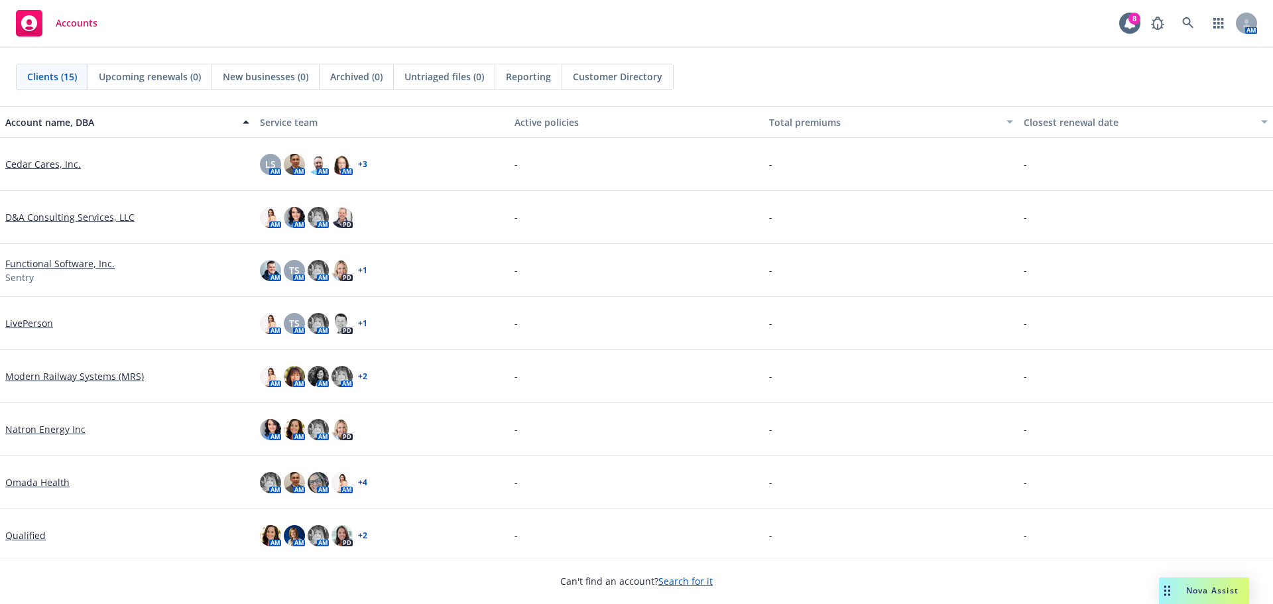
click at [688, 581] on link "Search for it" at bounding box center [685, 581] width 54 height 13
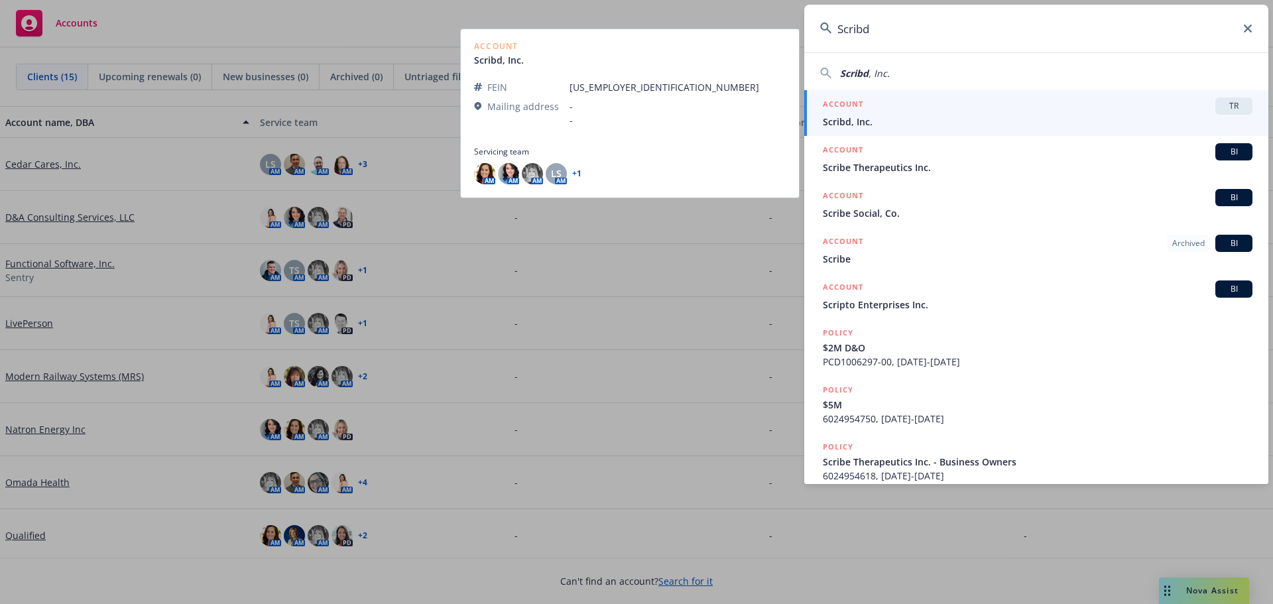
type input "Scribd"
click at [861, 115] on span "Scribd, Inc." at bounding box center [1037, 122] width 429 height 14
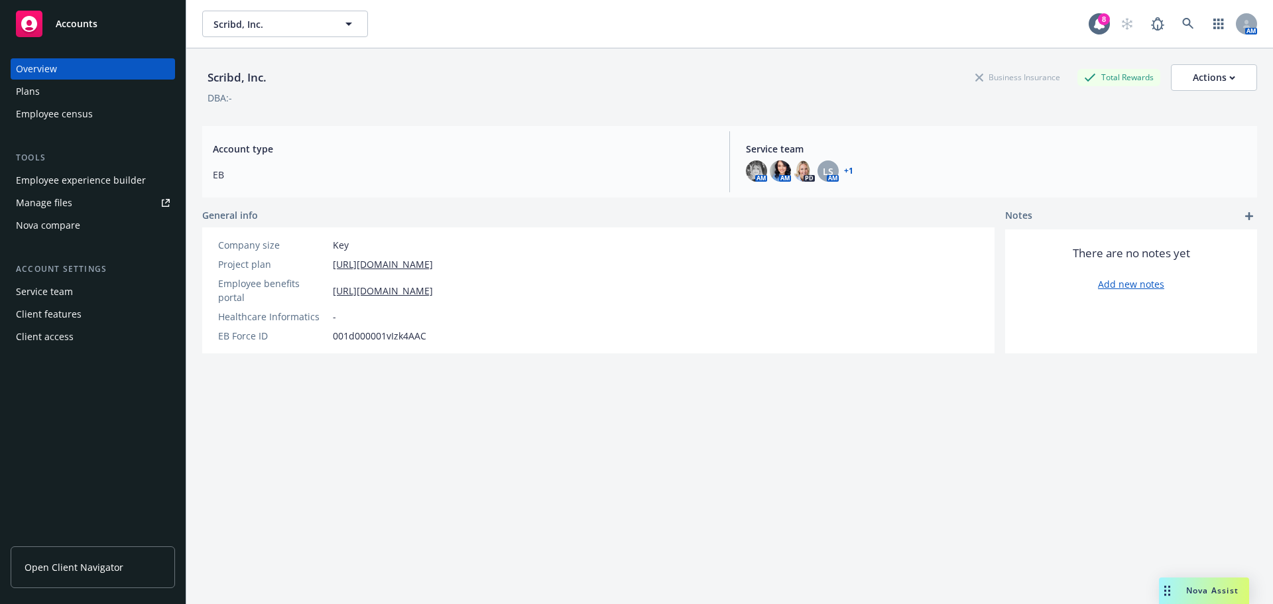
click at [72, 181] on div "Employee experience builder" at bounding box center [81, 180] width 130 height 21
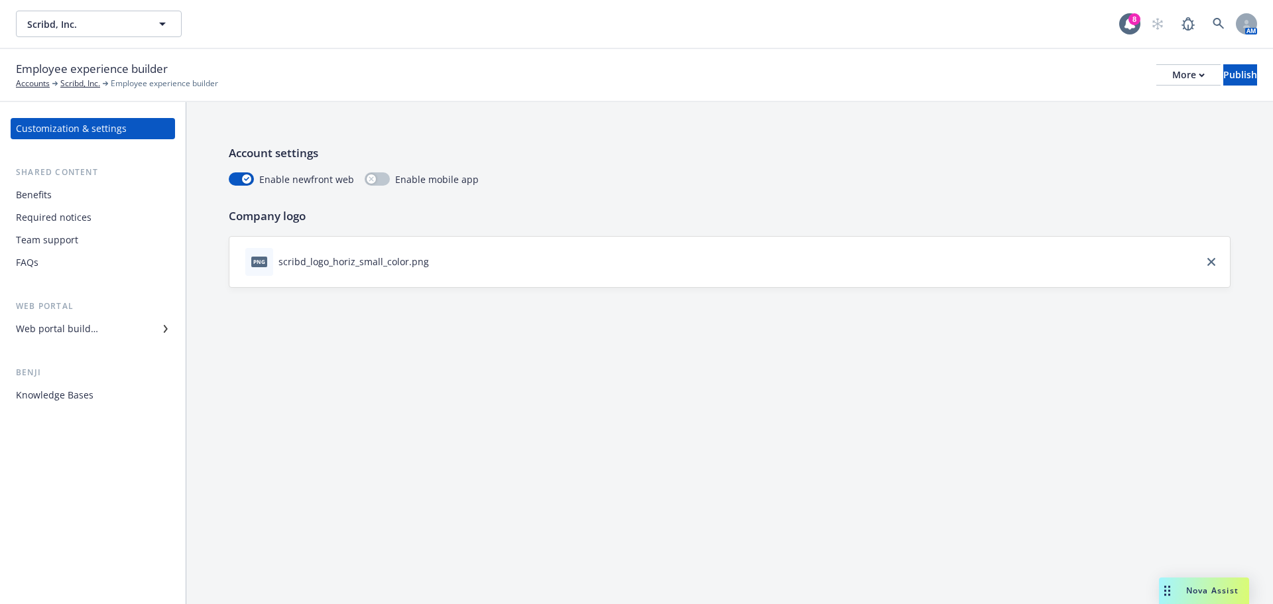
click at [133, 328] on div "Web portal builder" at bounding box center [93, 328] width 154 height 21
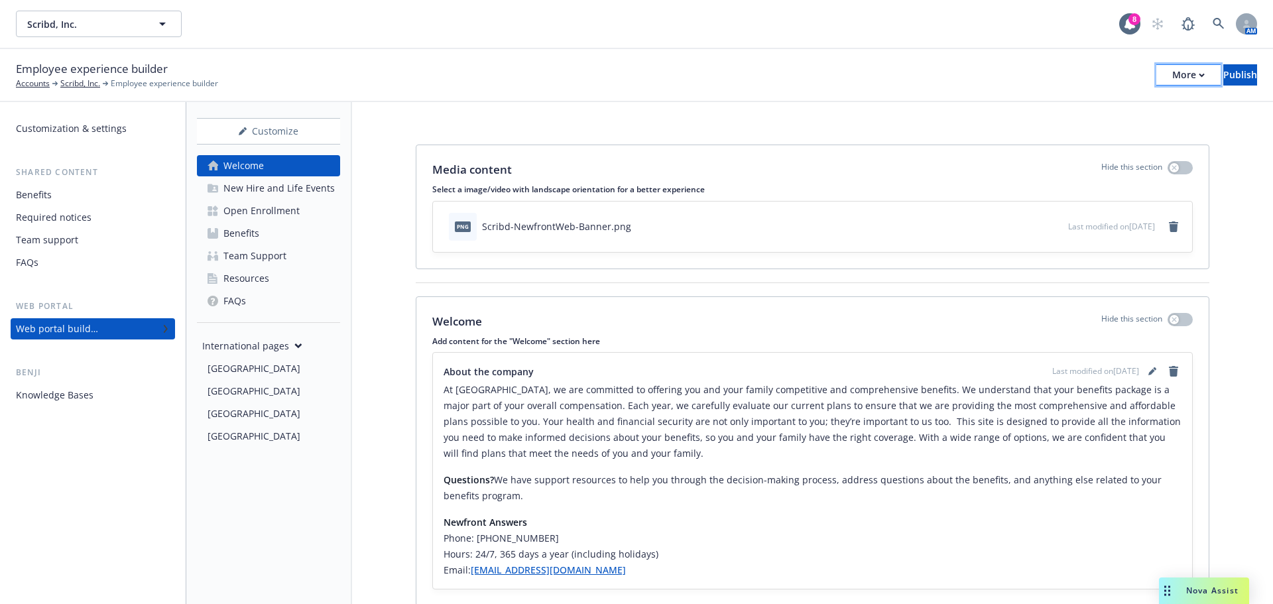
click at [1172, 78] on div "More" at bounding box center [1188, 75] width 32 height 20
click at [1025, 128] on link "Copy portal link" at bounding box center [1078, 131] width 196 height 27
click at [1172, 81] on div "More" at bounding box center [1188, 75] width 32 height 20
click at [1026, 131] on link "Copy portal link" at bounding box center [1078, 131] width 196 height 27
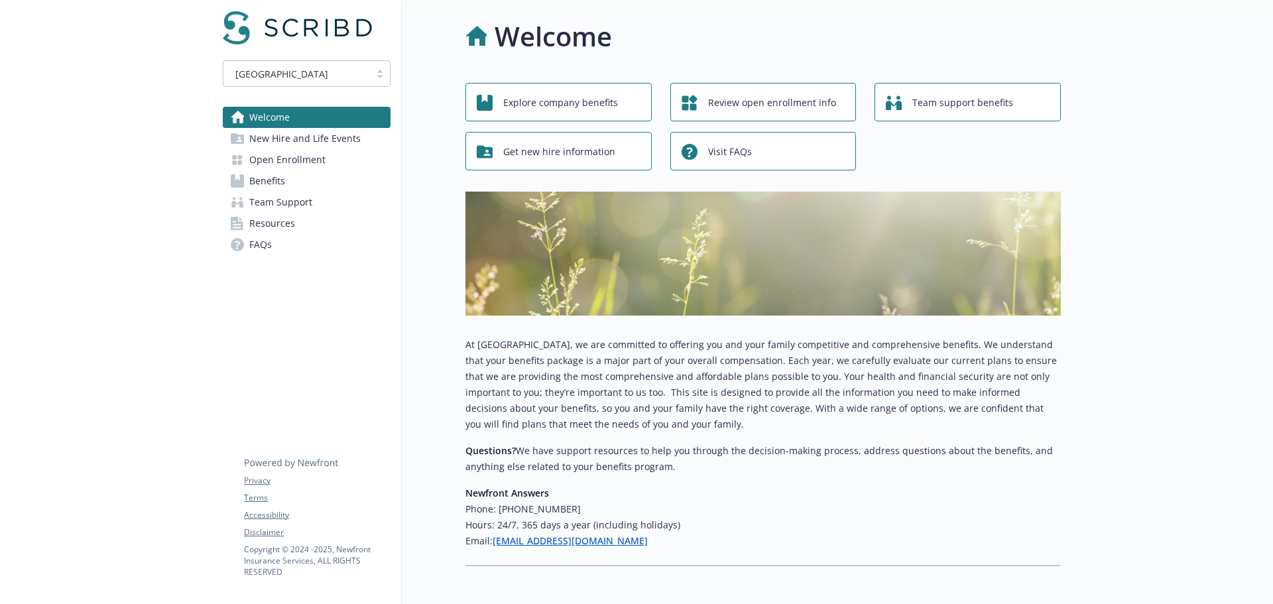
click at [277, 182] on span "Benefits" at bounding box center [267, 180] width 36 height 21
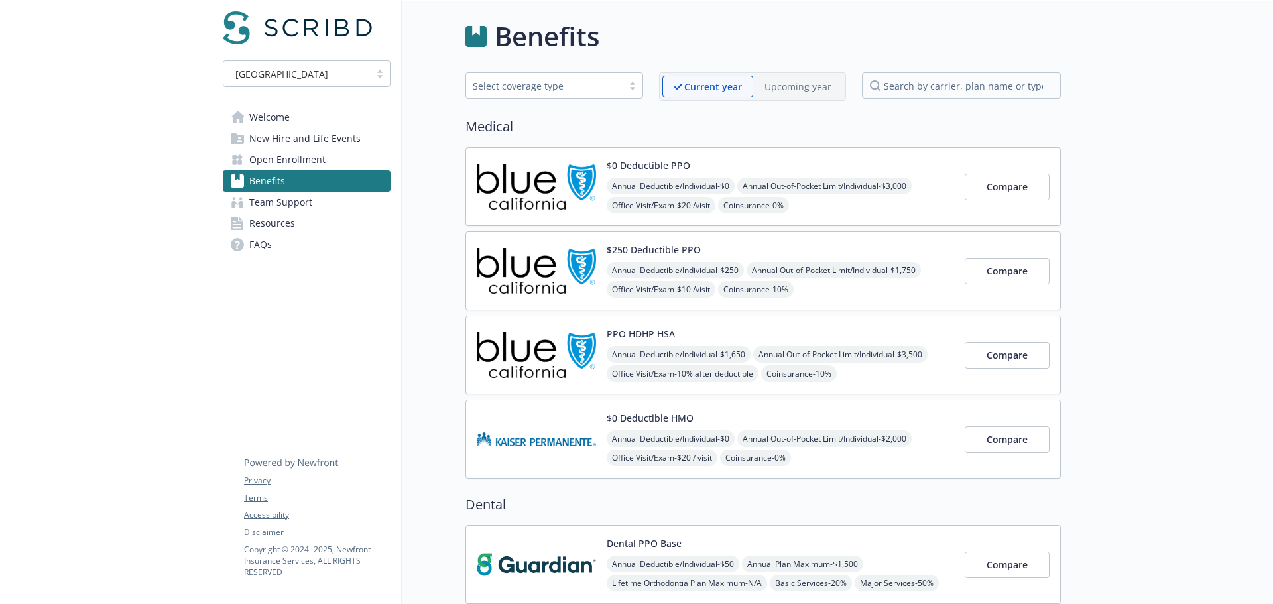
click at [267, 121] on span "Welcome" at bounding box center [269, 117] width 40 height 21
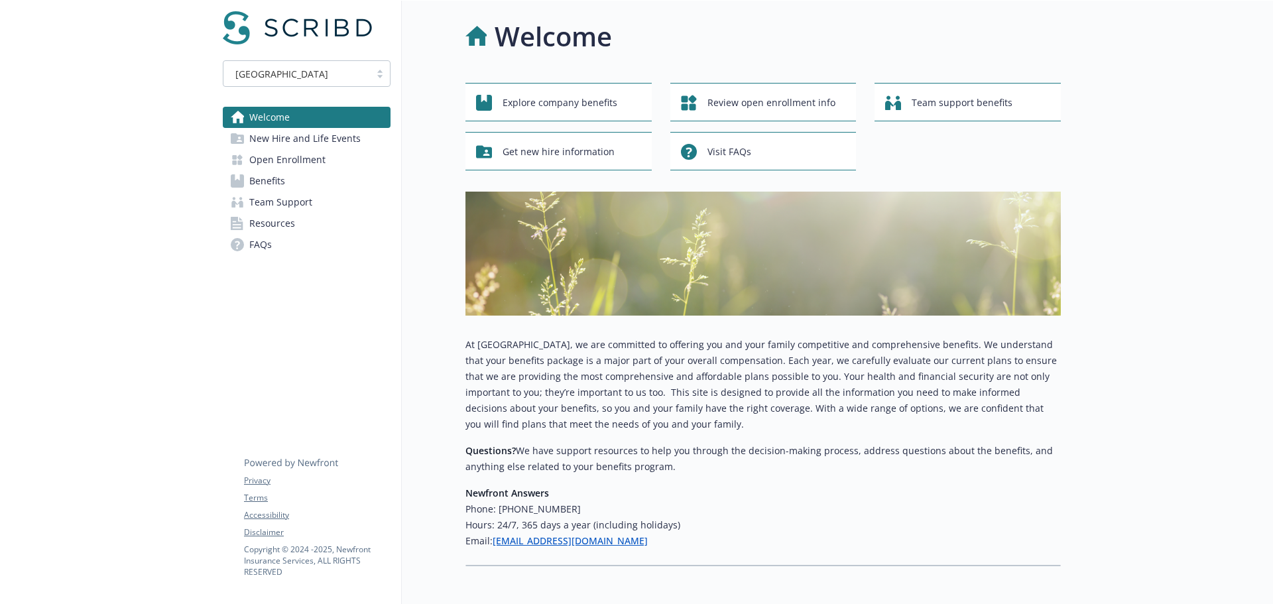
click at [254, 176] on span "Benefits" at bounding box center [267, 180] width 36 height 21
